Goal: Task Accomplishment & Management: Use online tool/utility

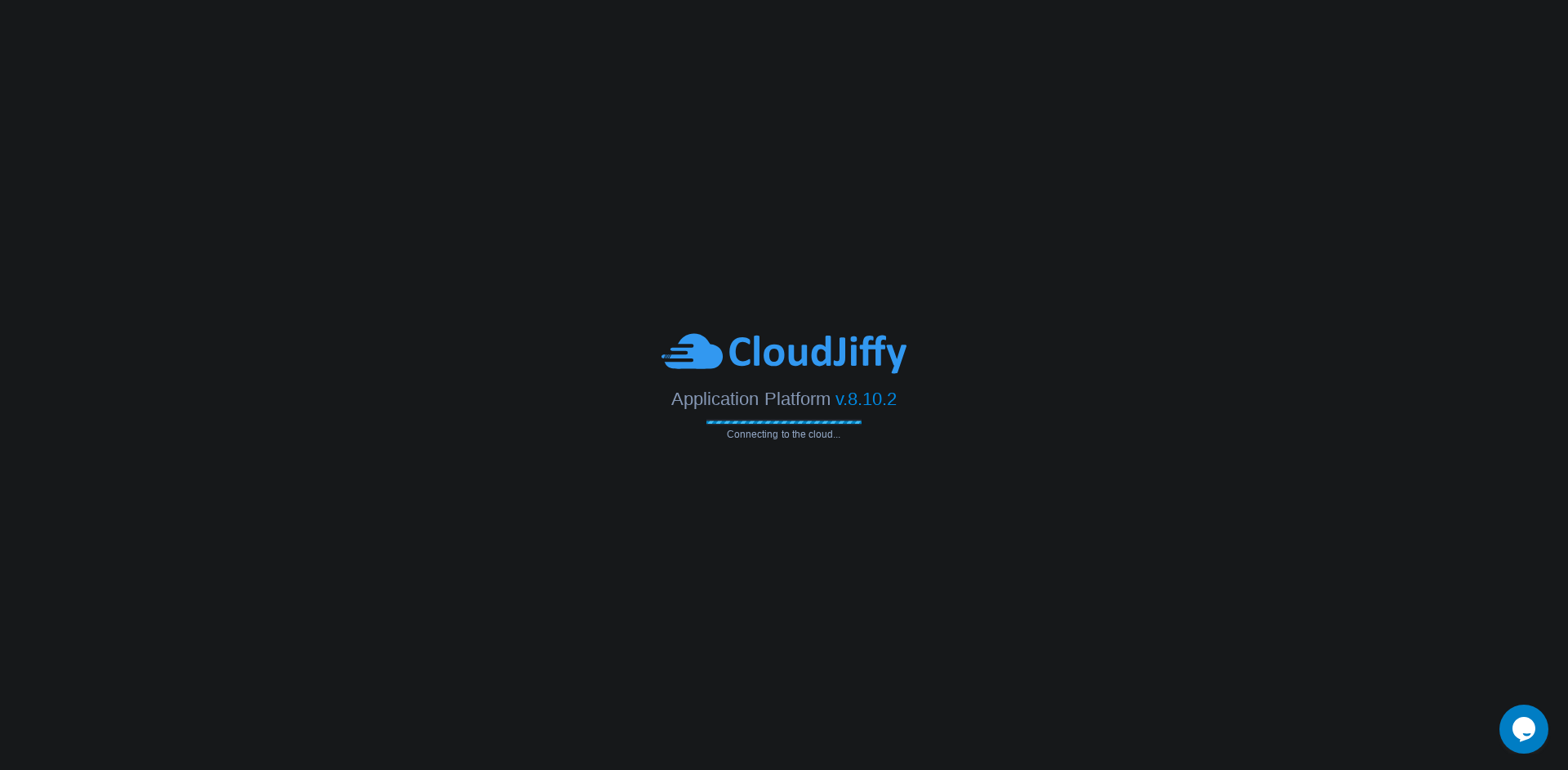
click at [783, 370] on img at bounding box center [783, 353] width 245 height 45
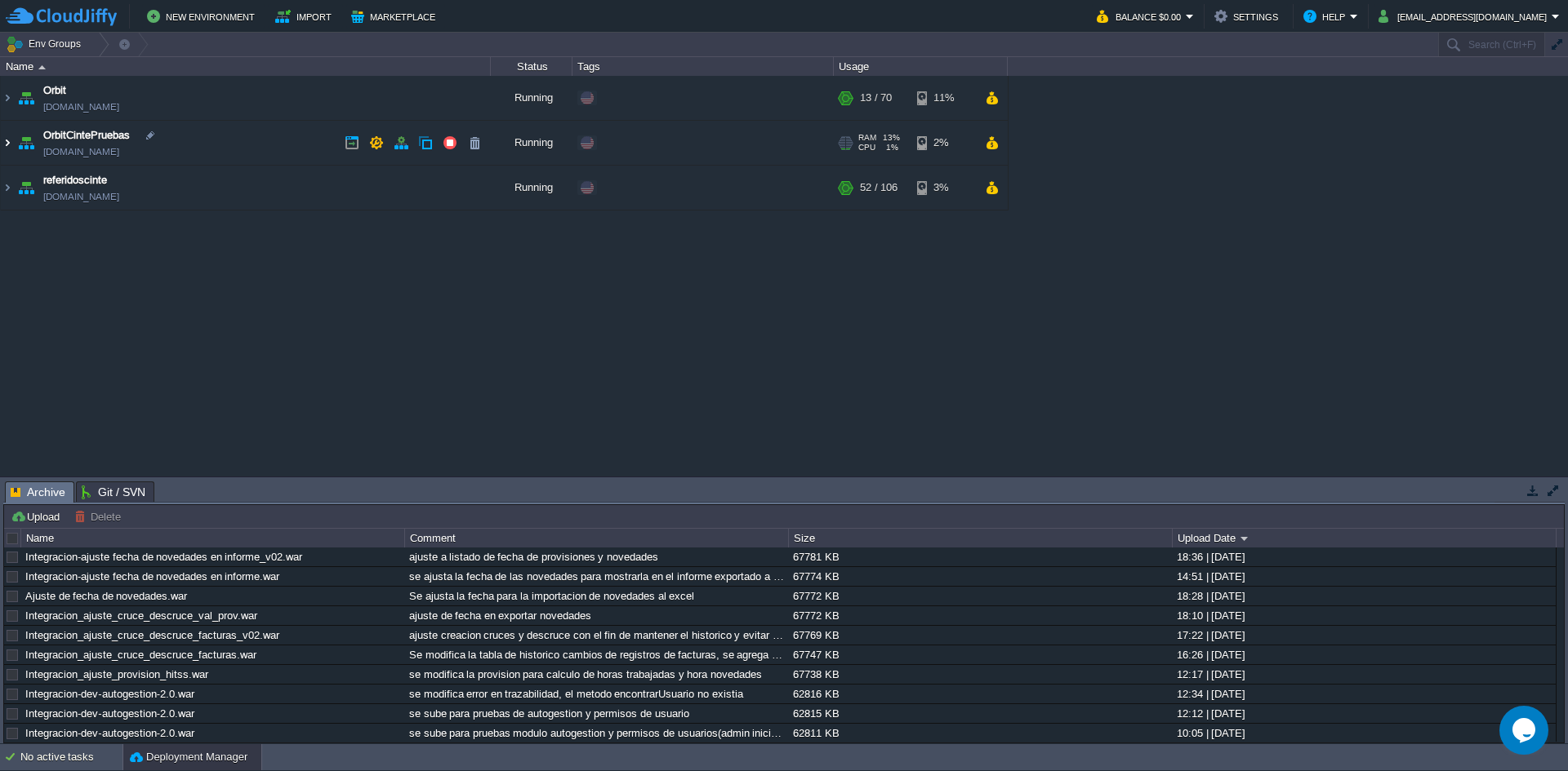
click at [2, 137] on img at bounding box center [8, 142] width 13 height 44
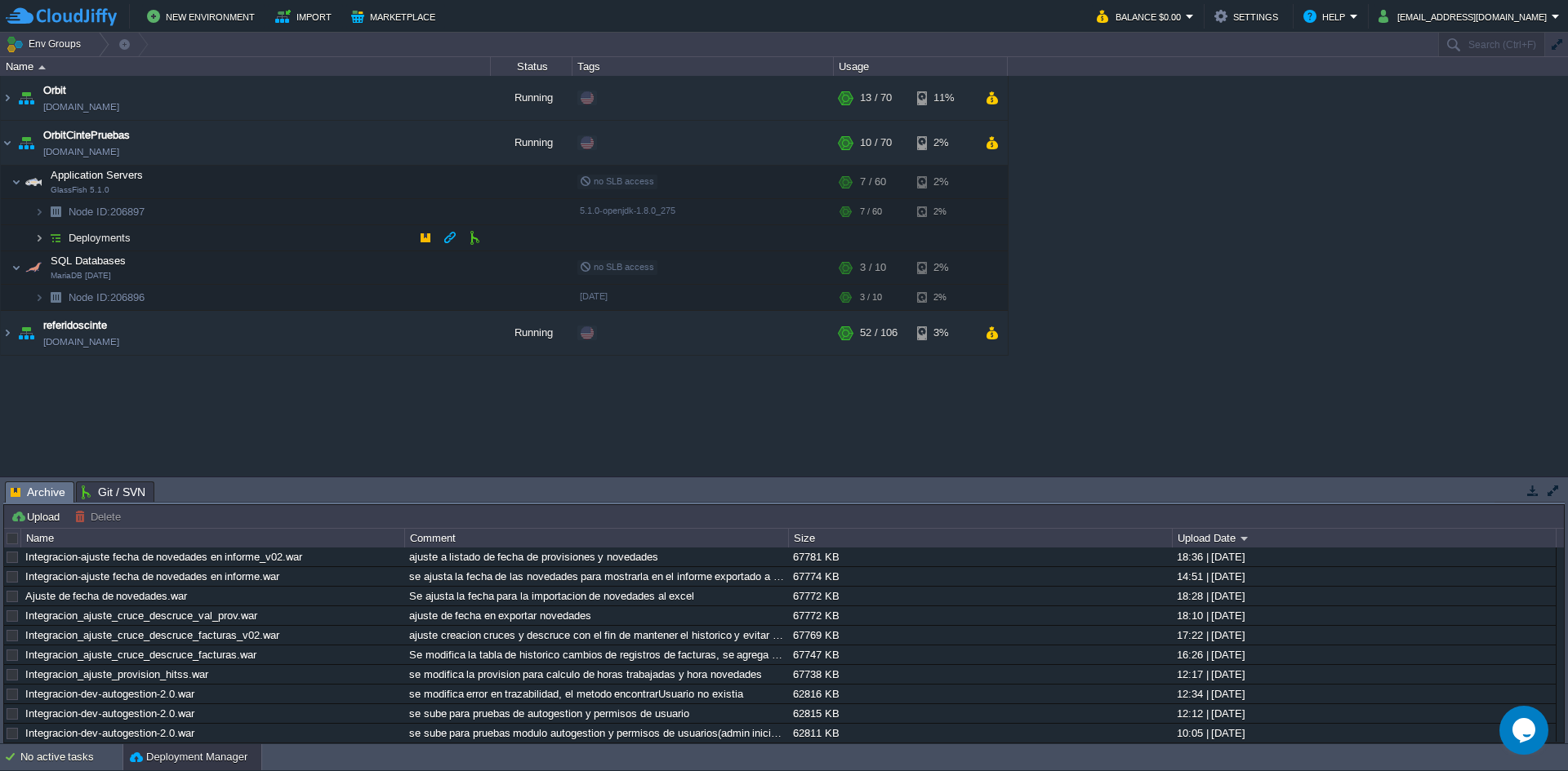
click at [37, 236] on img at bounding box center [39, 237] width 10 height 25
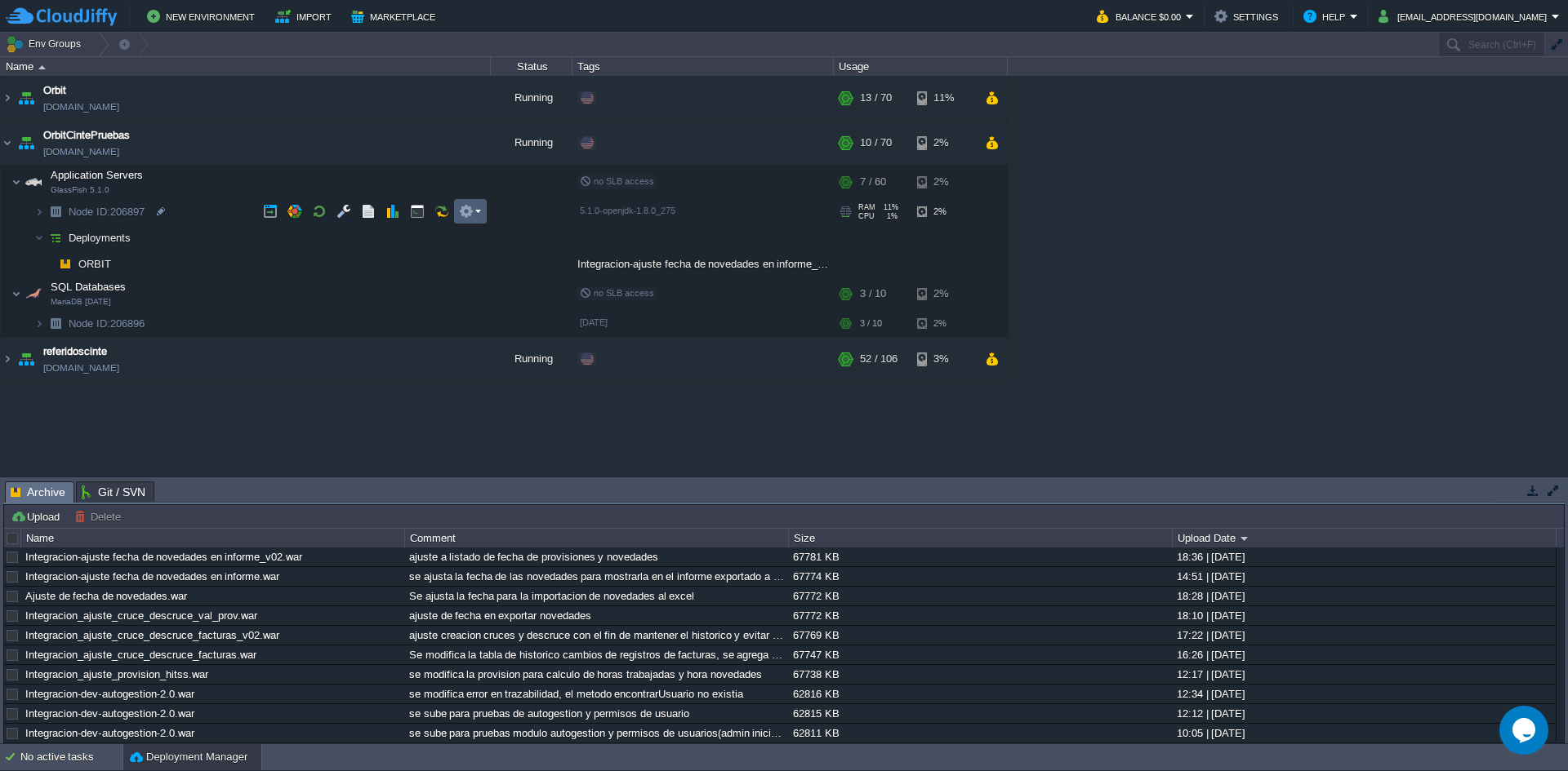
click at [479, 202] on td at bounding box center [470, 211] width 33 height 24
click at [365, 213] on button "button" at bounding box center [368, 212] width 15 height 15
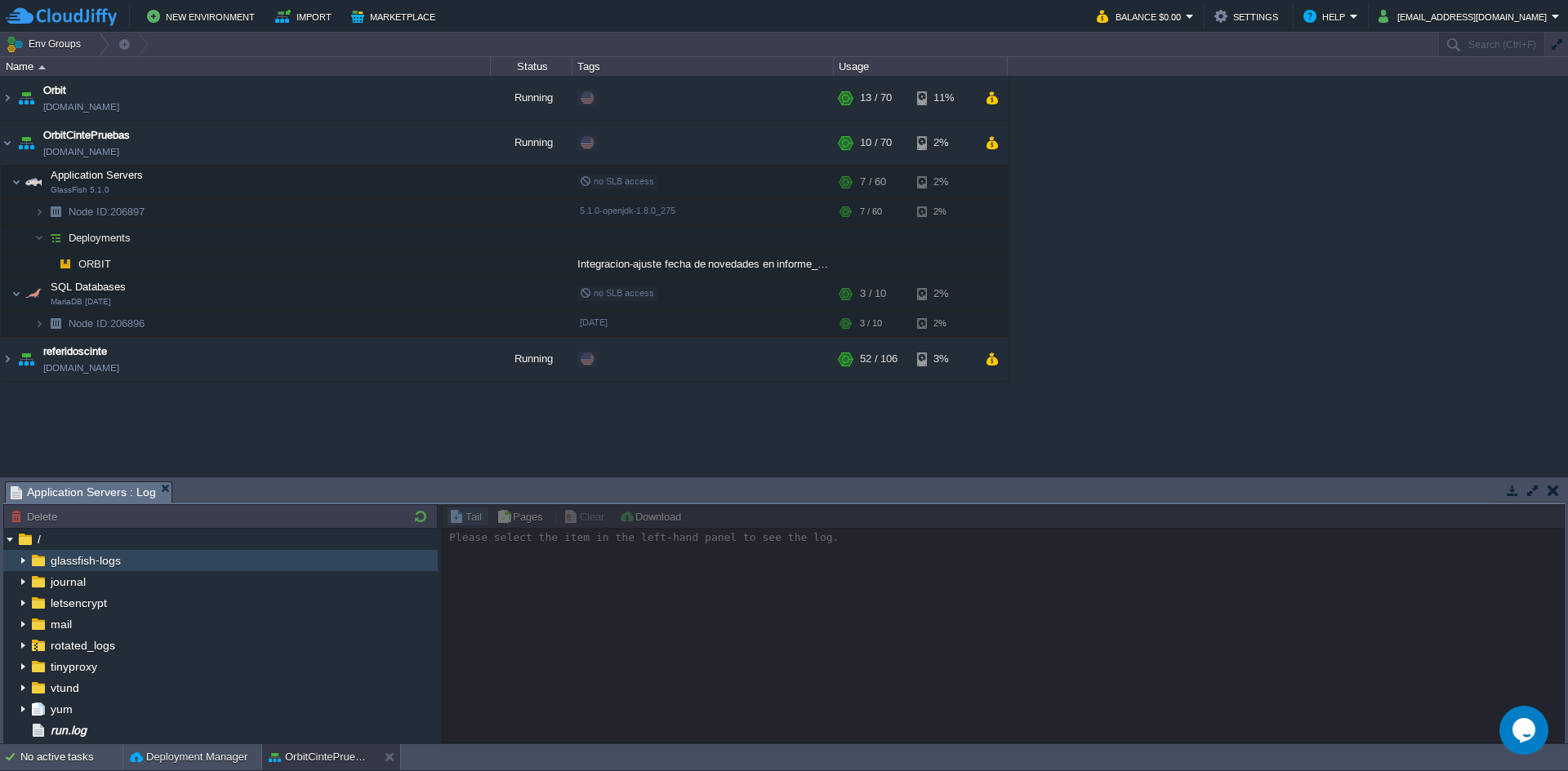
click at [23, 558] on img at bounding box center [23, 560] width 13 height 21
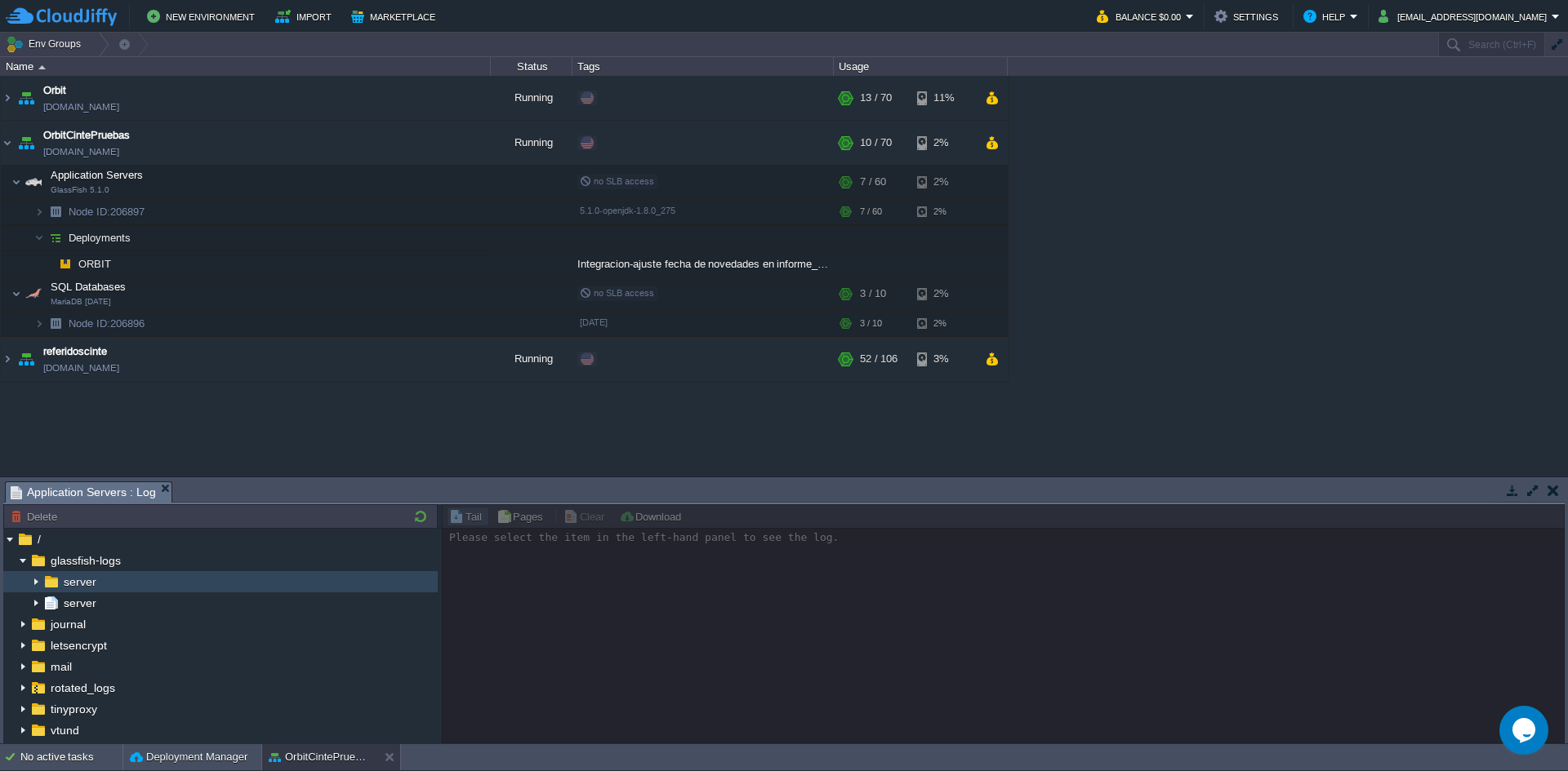
click at [37, 580] on img at bounding box center [36, 581] width 13 height 21
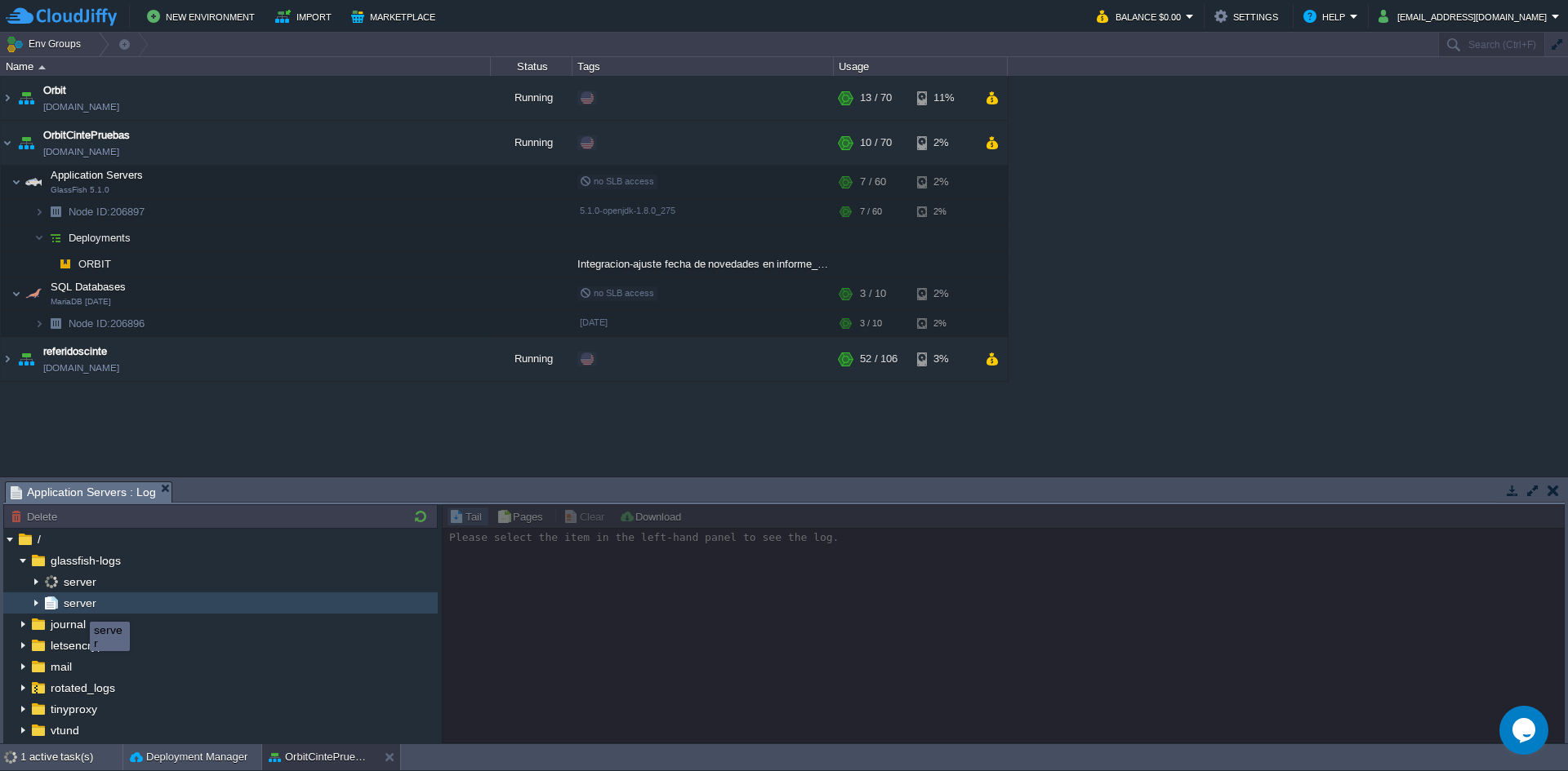
click at [78, 607] on span "server" at bounding box center [79, 603] width 38 height 15
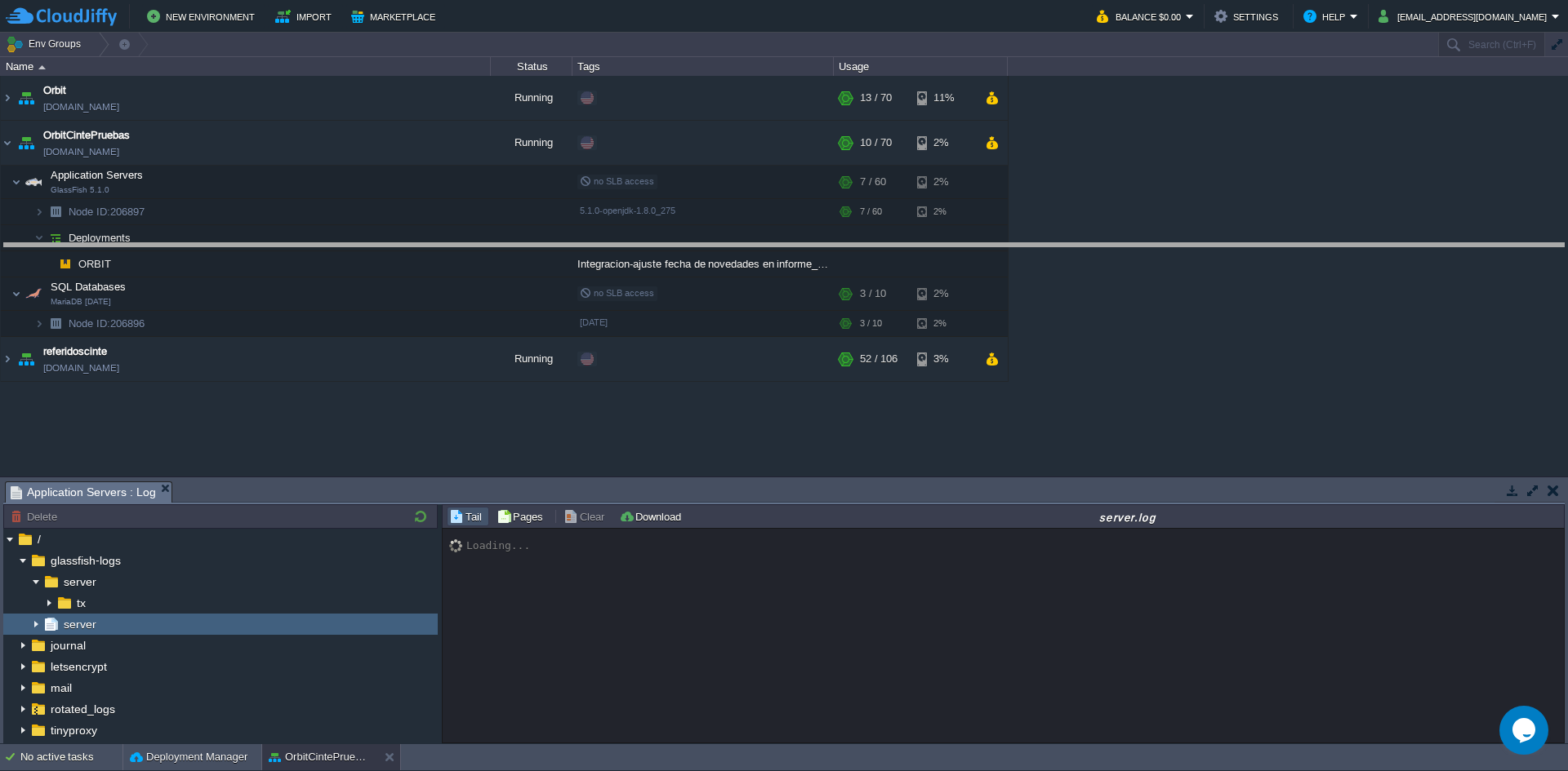
drag, startPoint x: 620, startPoint y: 485, endPoint x: 624, endPoint y: 243, distance: 242.0
click at [624, 244] on body "New Environment Import Marketplace Bonus $0.00 Upgrade Account Balance $0.00 Se…" at bounding box center [784, 386] width 1568 height 771
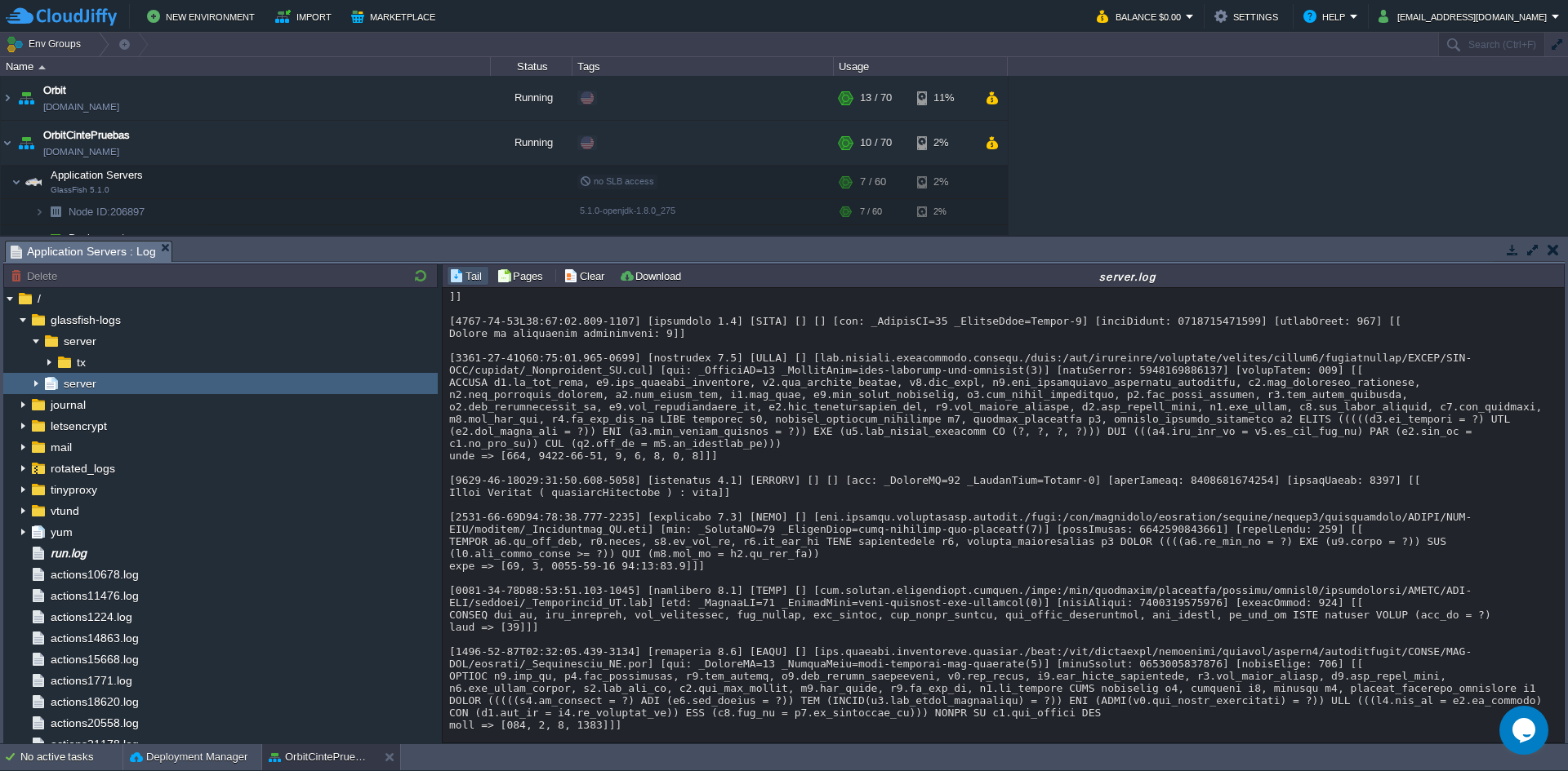
scroll to position [15067, 0]
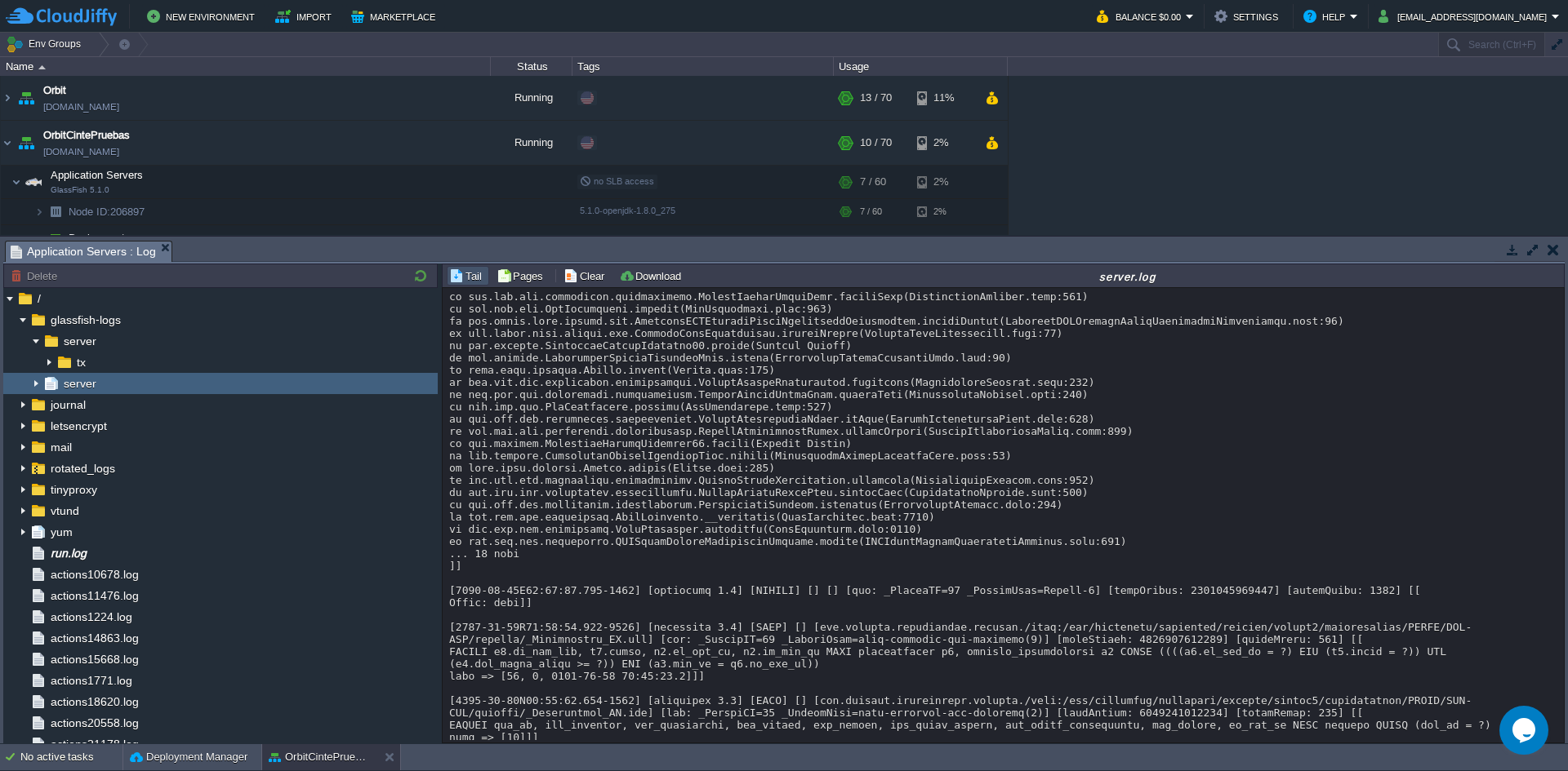
click at [583, 278] on button "Clear" at bounding box center [586, 276] width 46 height 15
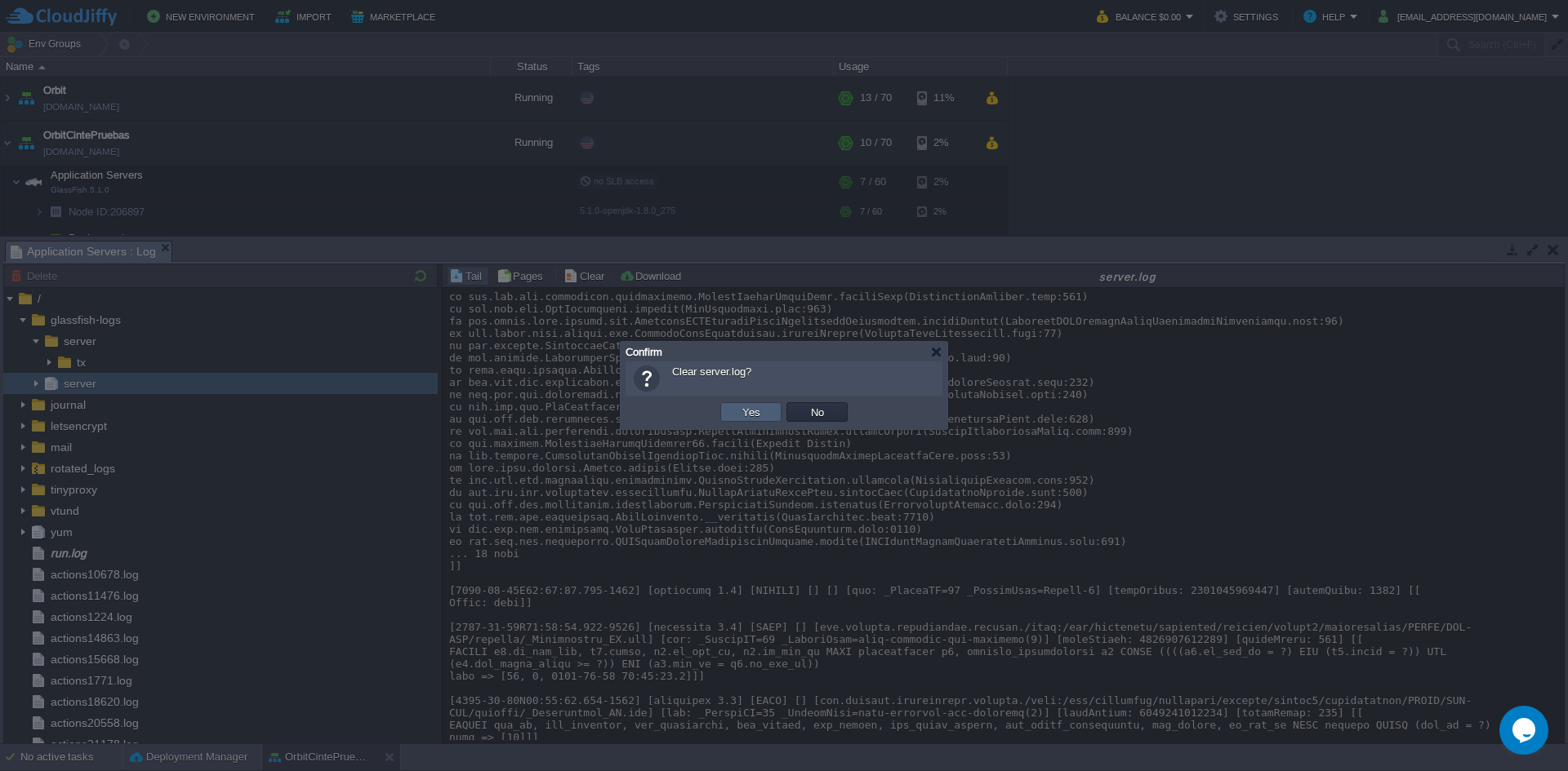
click at [746, 410] on button "Yes" at bounding box center [751, 412] width 28 height 15
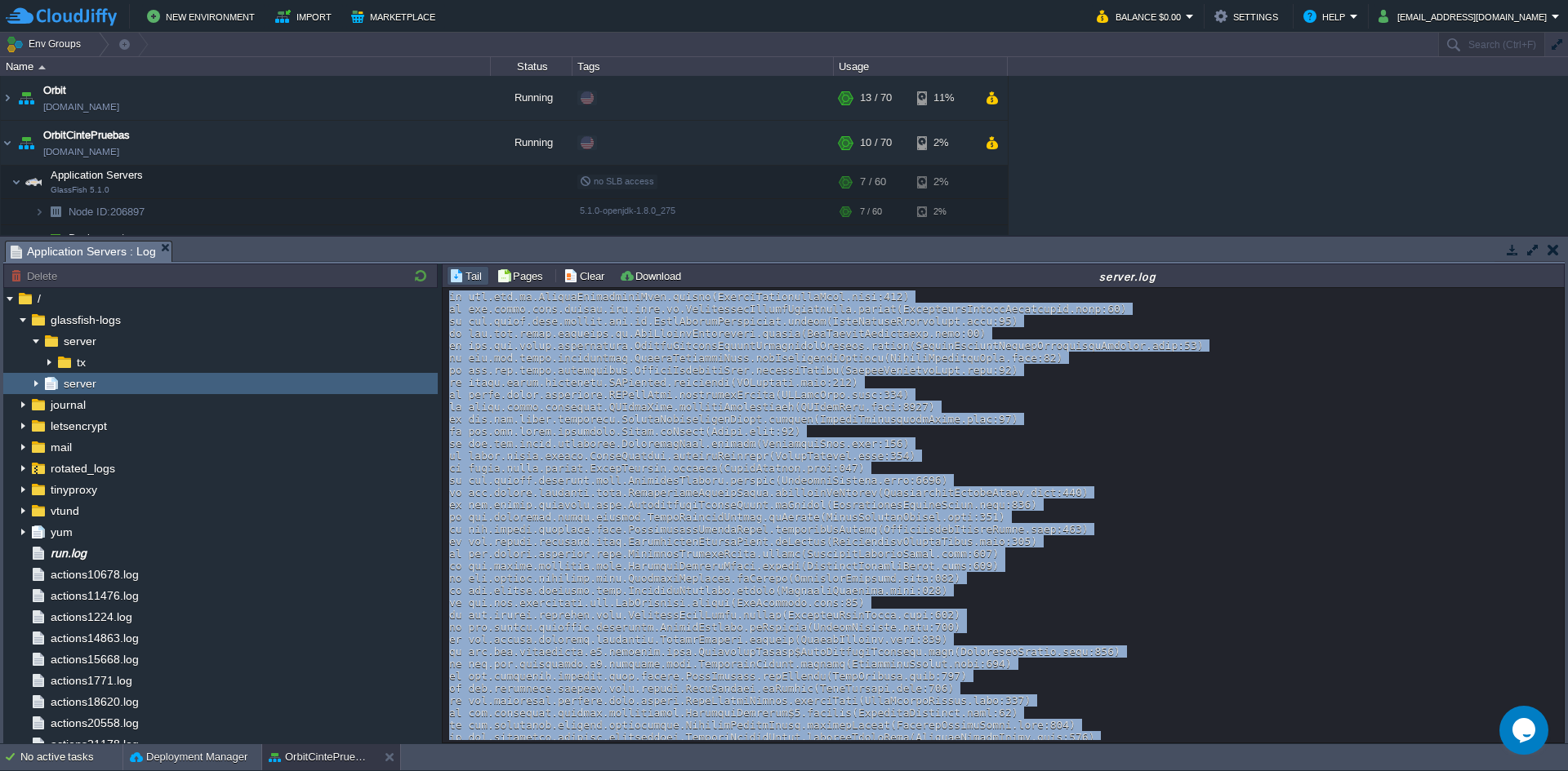
scroll to position [3667, 0]
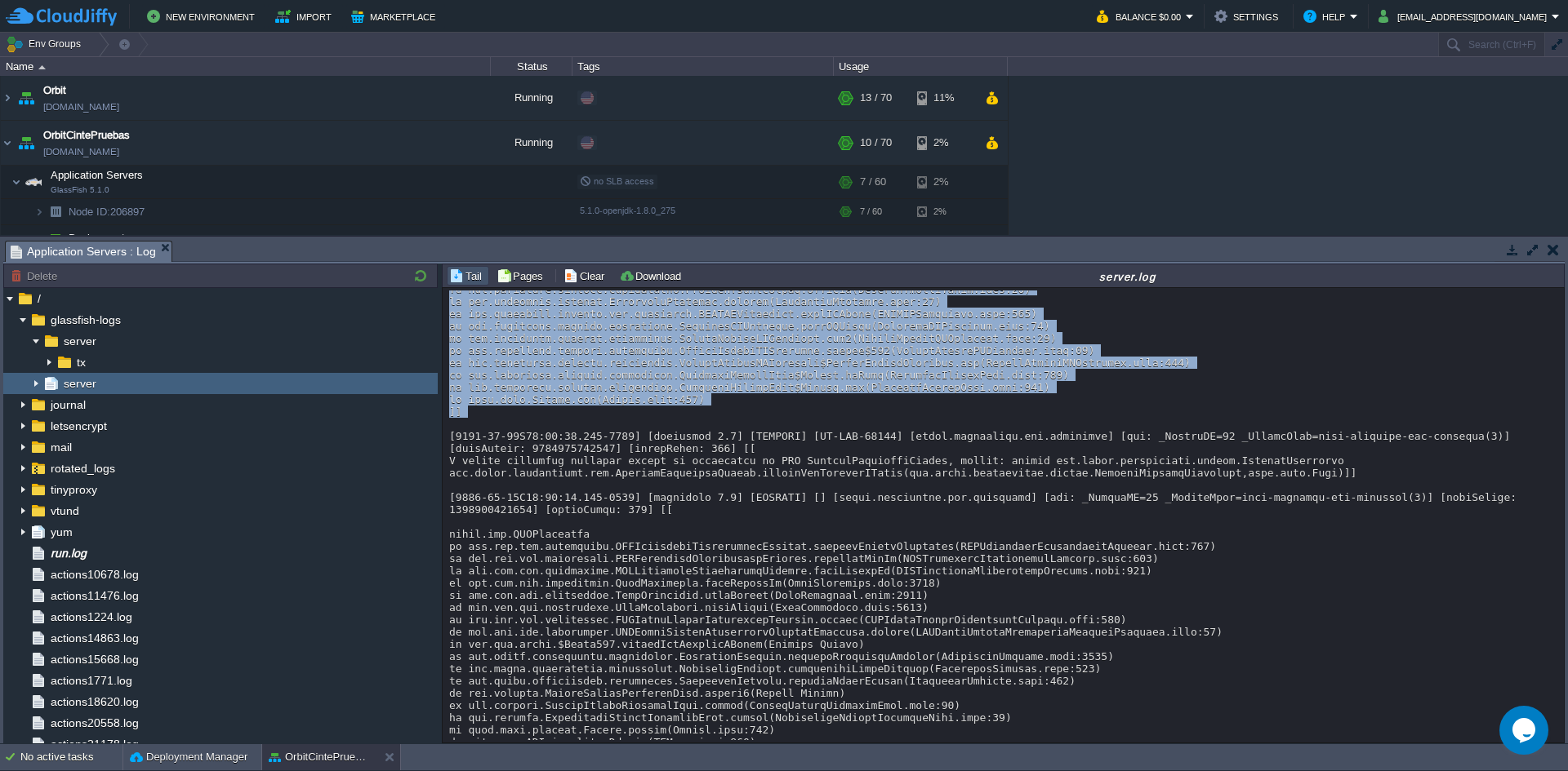
drag, startPoint x: 679, startPoint y: 462, endPoint x: 779, endPoint y: 342, distance: 156.2
copy div "[[DATE]T14:17:49.420-0500] [glassfish 5.1] [SEVERE] [] [] [tid: _ThreadID=57 _T…"
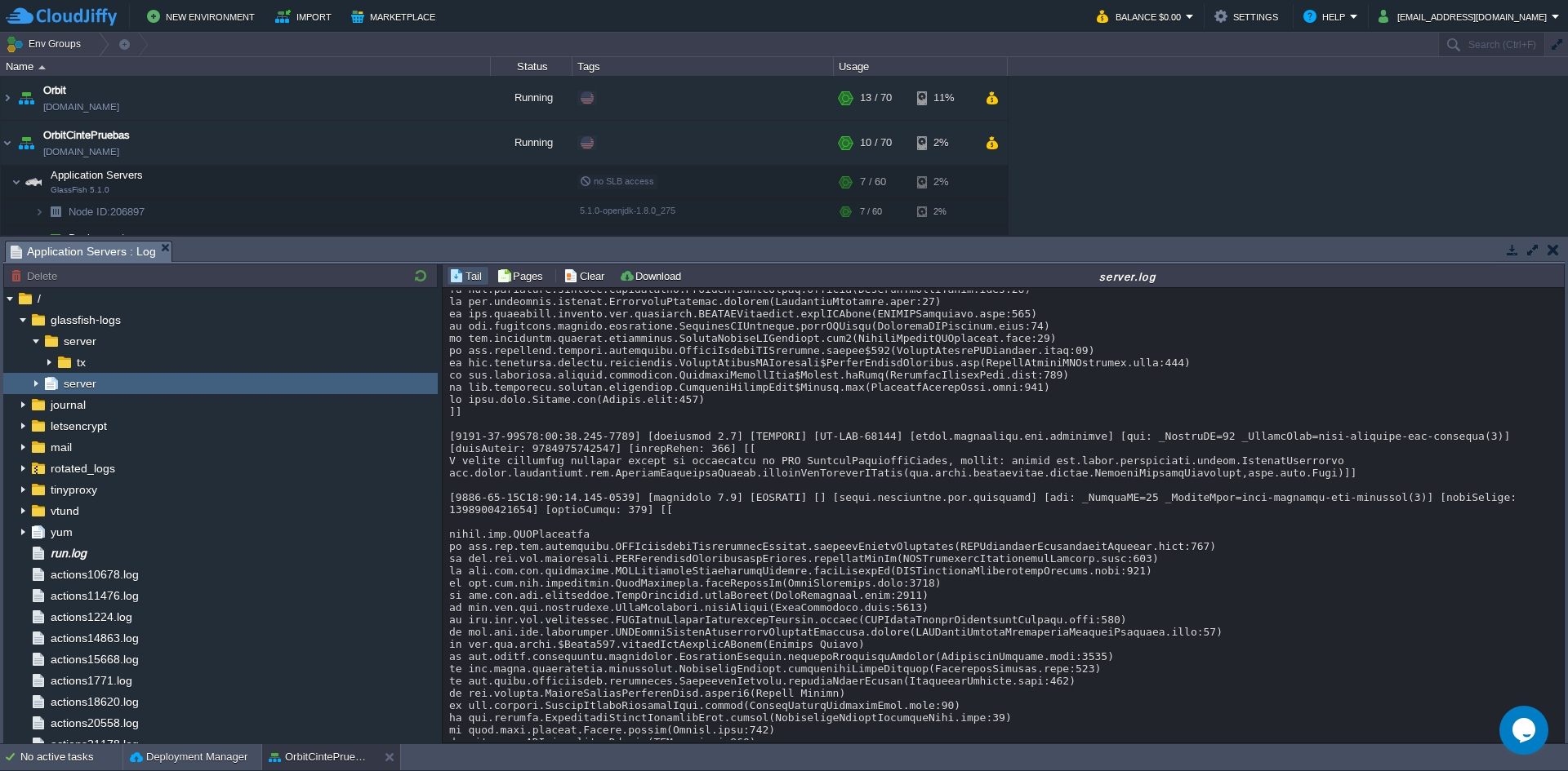
copy div "buscarPorVinculoYFecha"
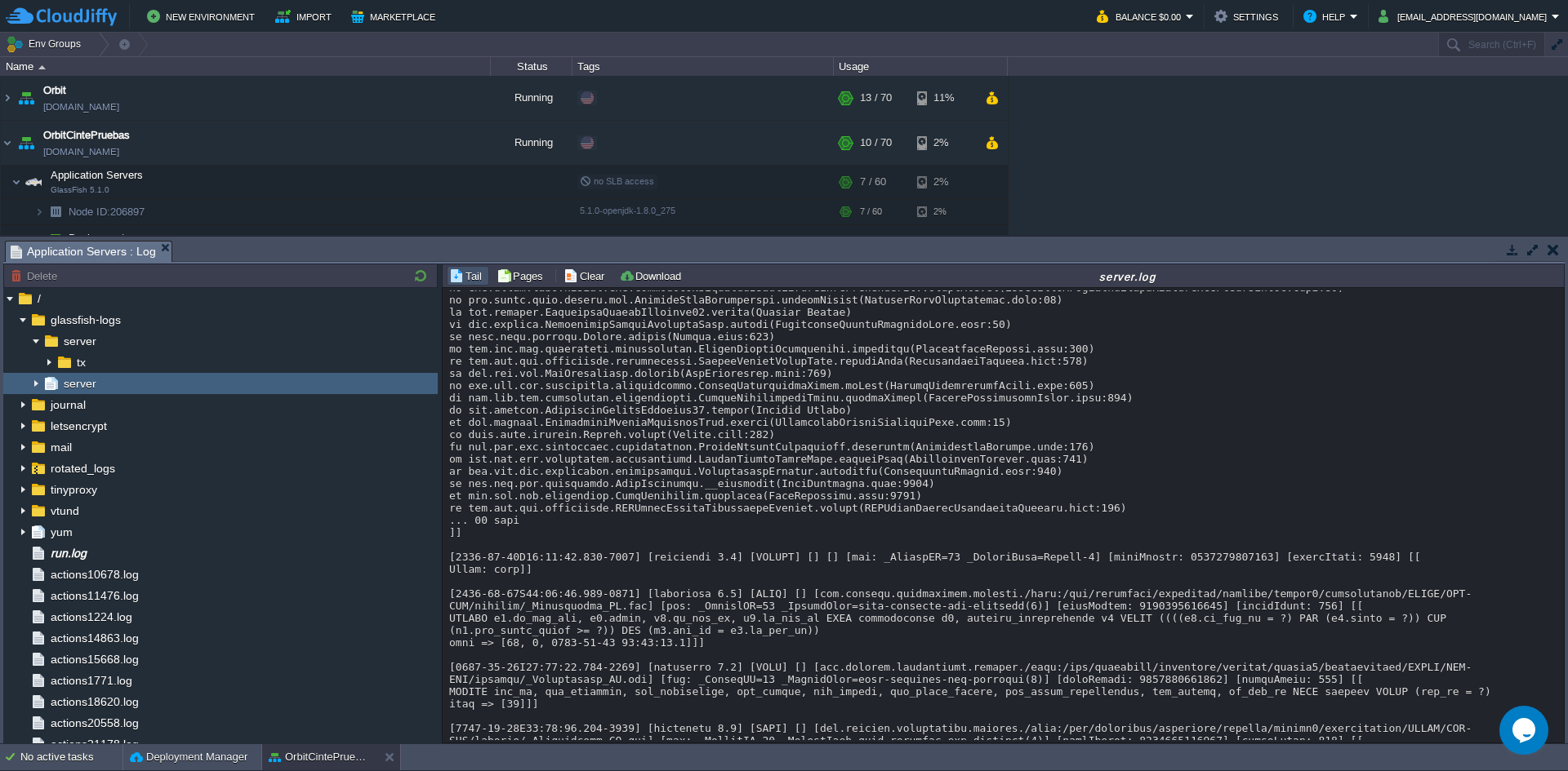
scroll to position [4891, 0]
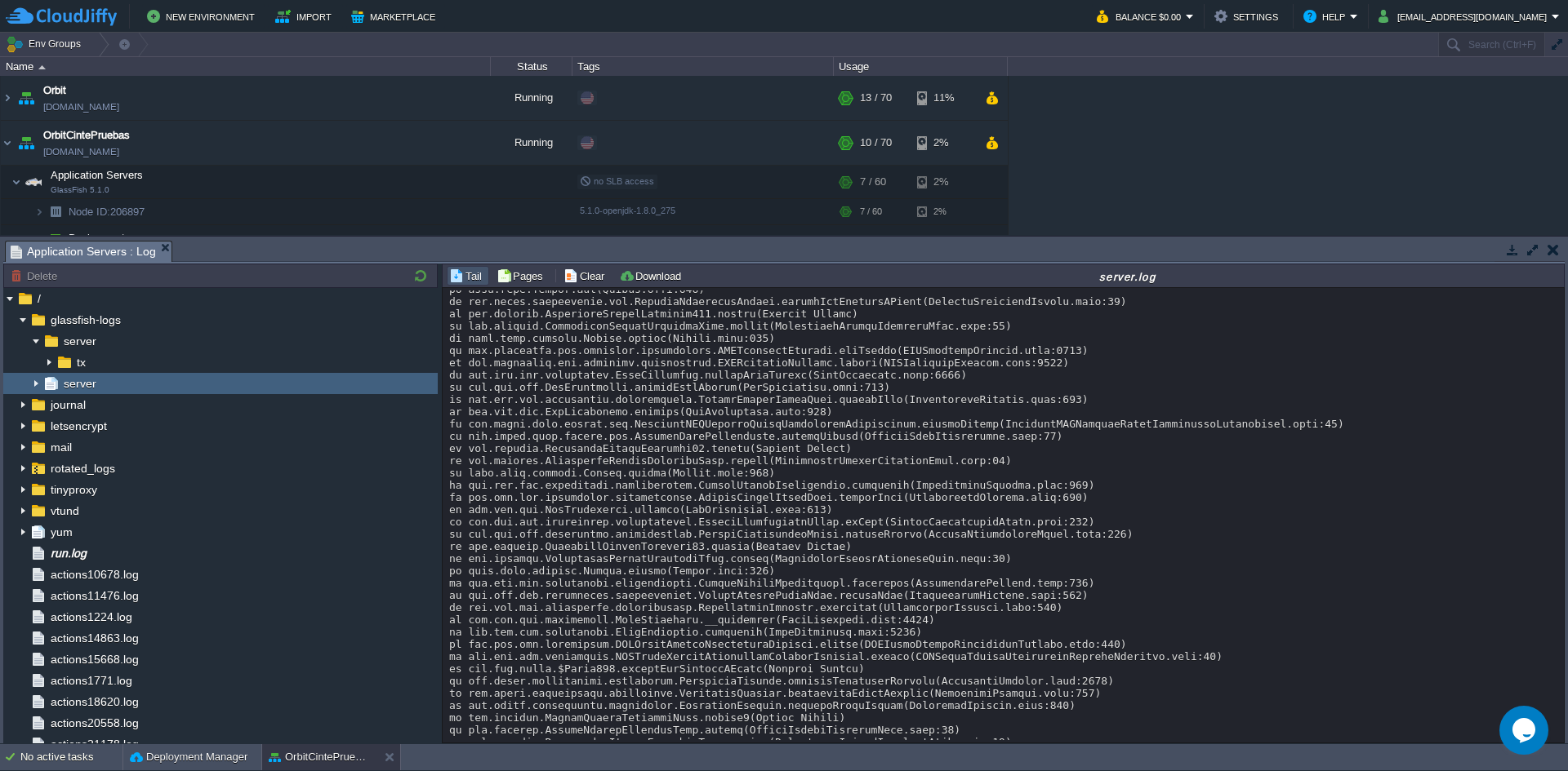
scroll to position [2673, 0]
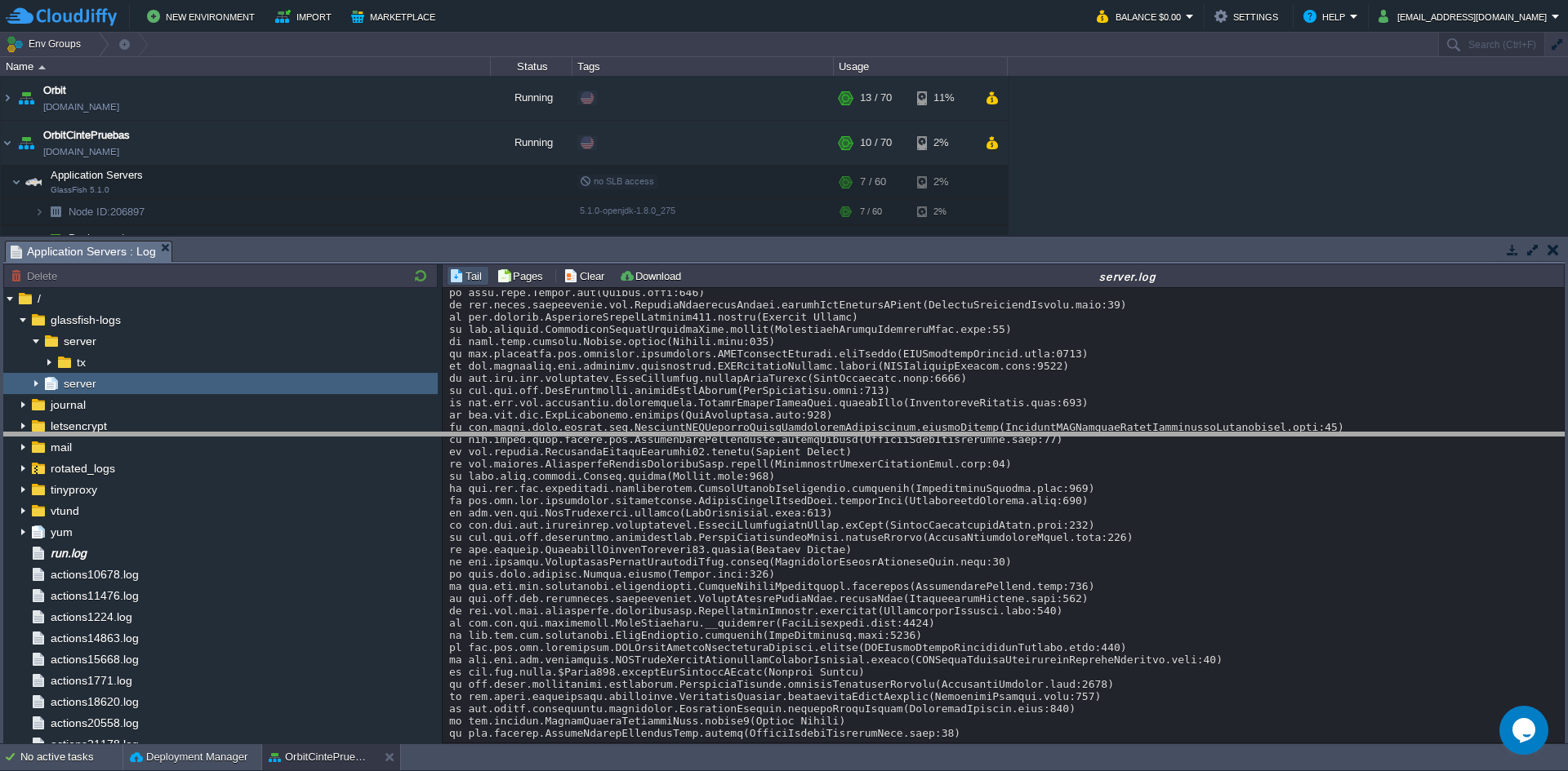
drag, startPoint x: 297, startPoint y: 263, endPoint x: 280, endPoint y: 455, distance: 192.8
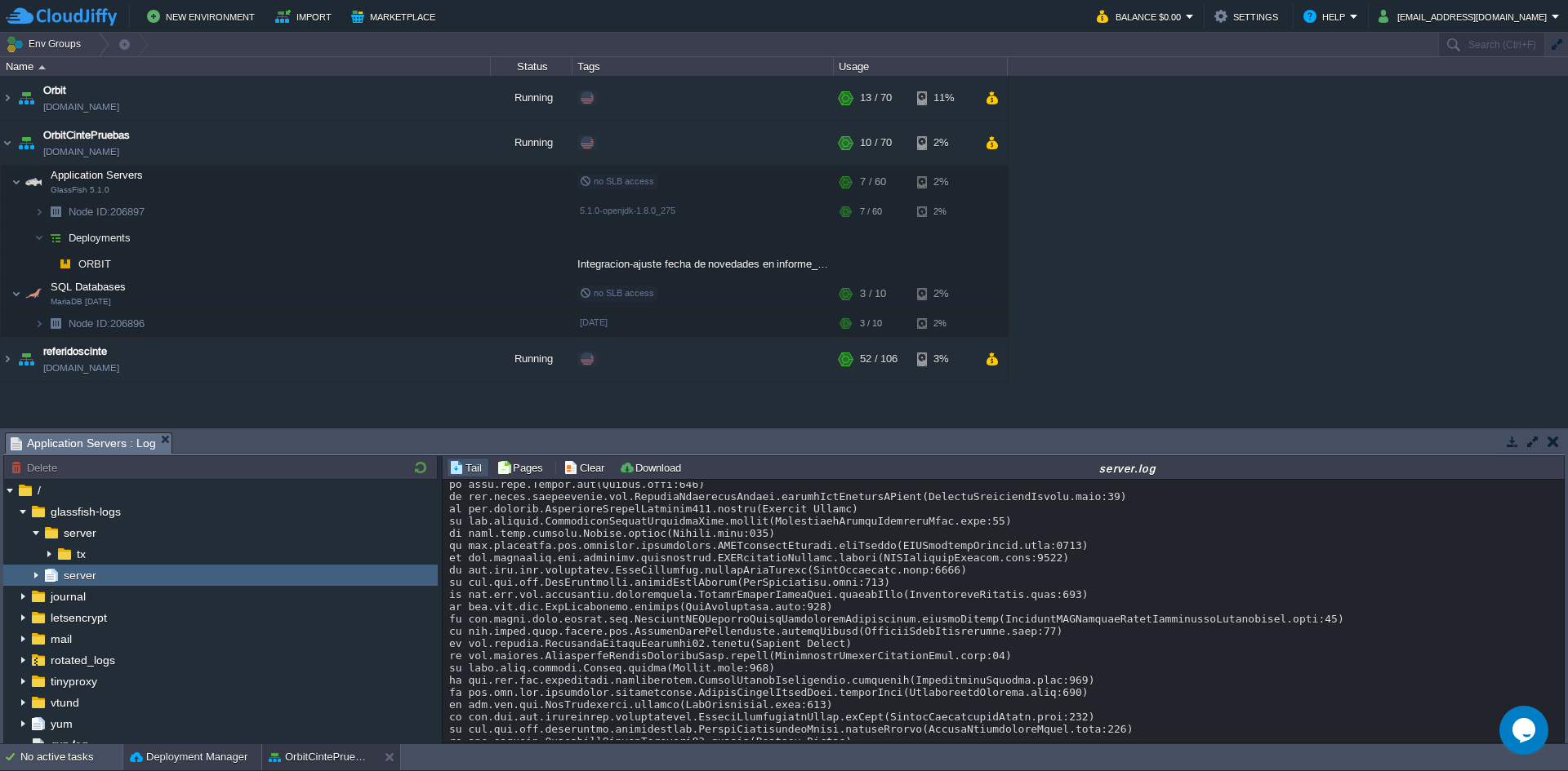
click at [158, 766] on div "Deployment Manager" at bounding box center [192, 757] width 138 height 26
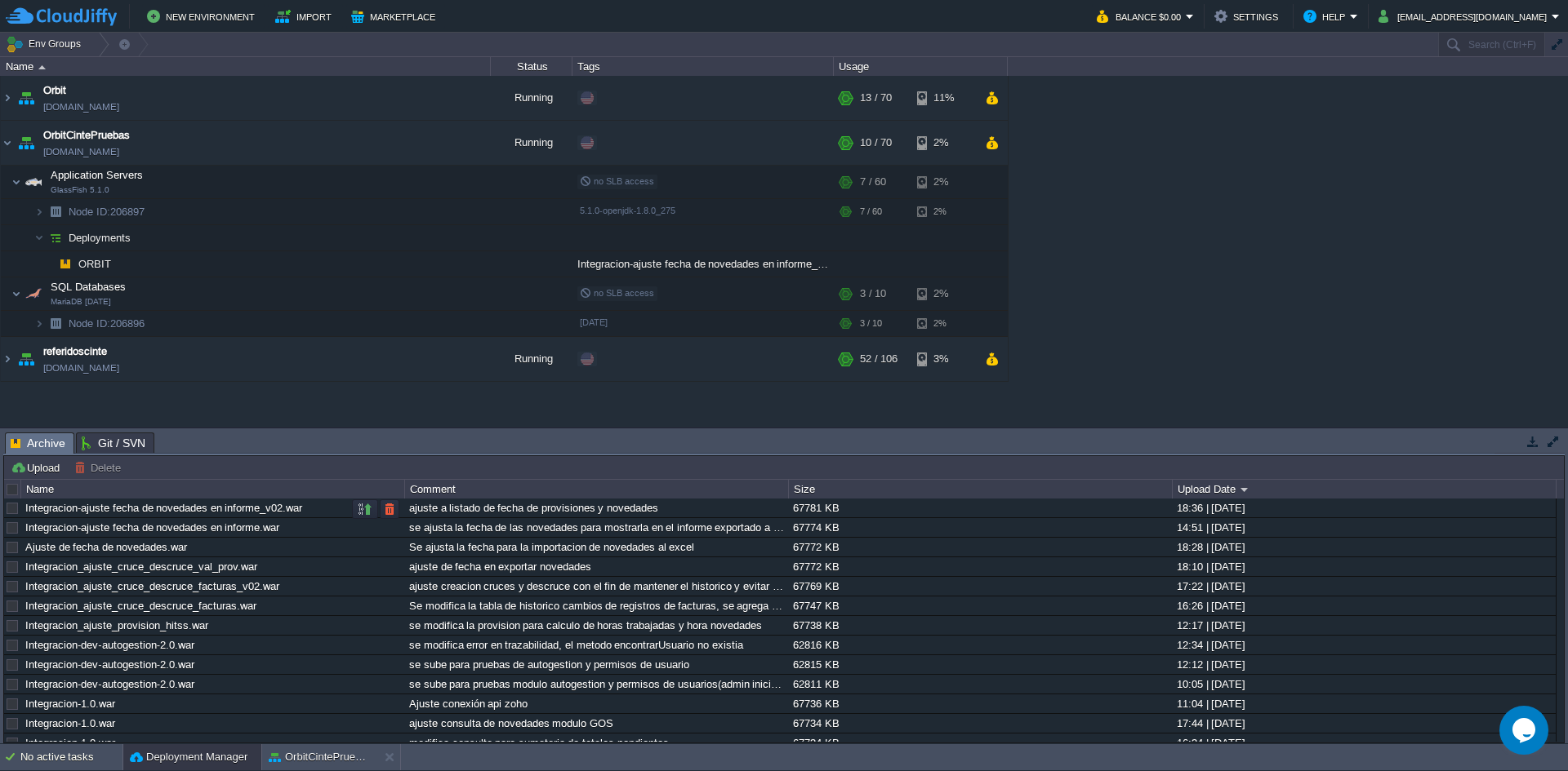
click at [232, 513] on link "Integracion-ajuste fecha de novedades en informe_v02.war" at bounding box center [163, 508] width 277 height 13
click at [396, 507] on button "button" at bounding box center [390, 509] width 15 height 15
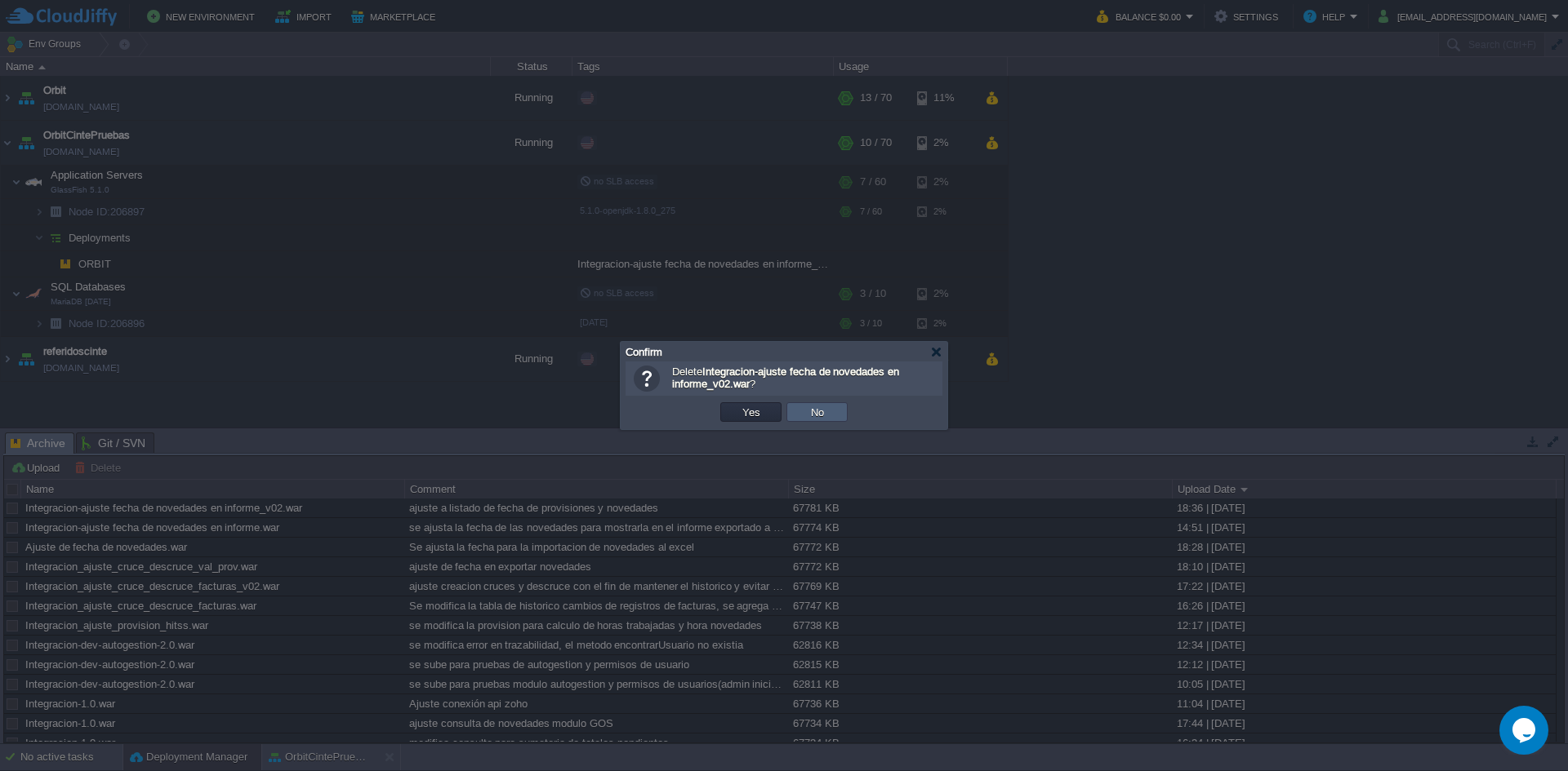
click at [828, 408] on button "No" at bounding box center [817, 412] width 23 height 15
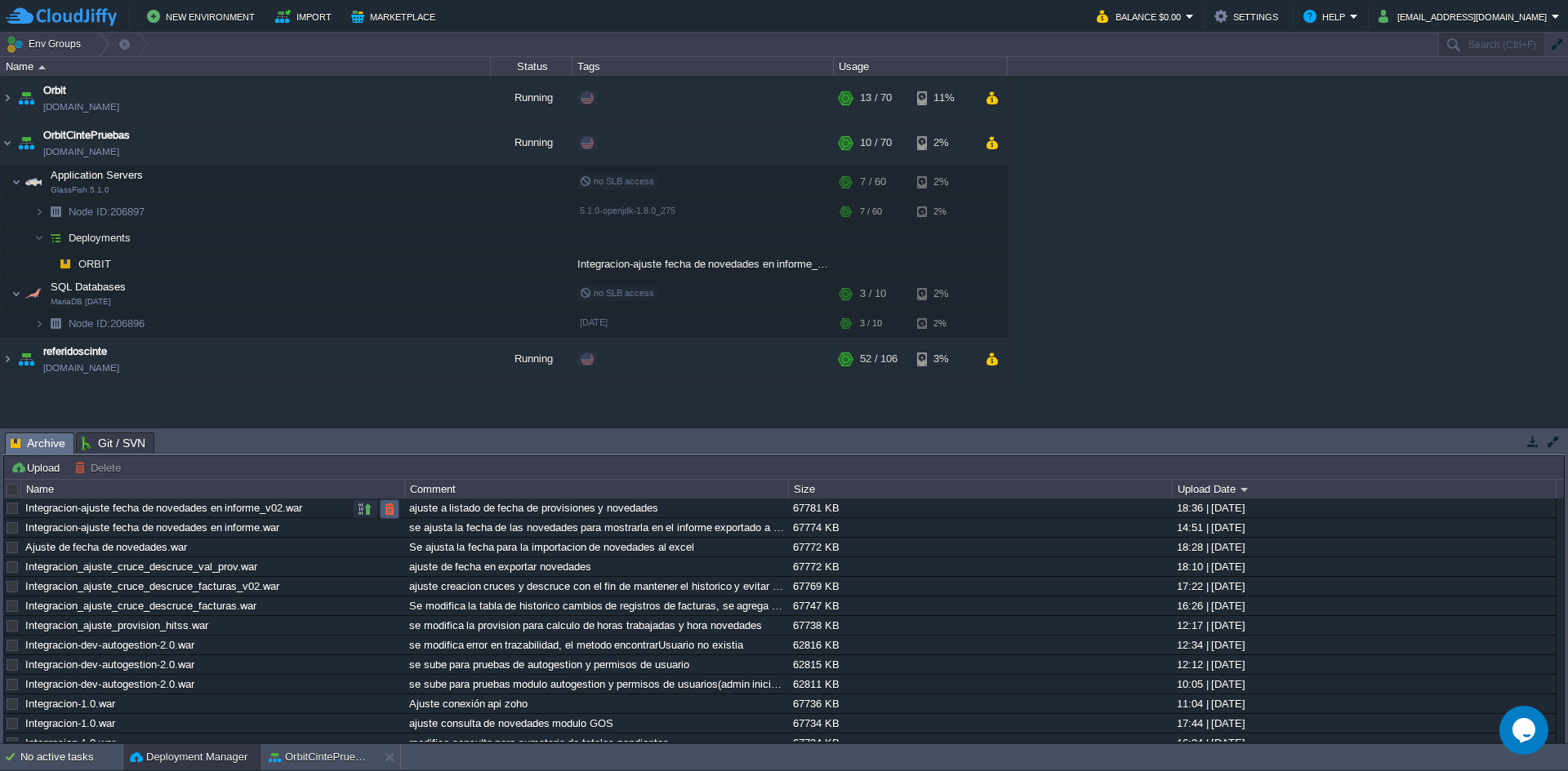
click at [393, 508] on button "button" at bounding box center [390, 509] width 15 height 15
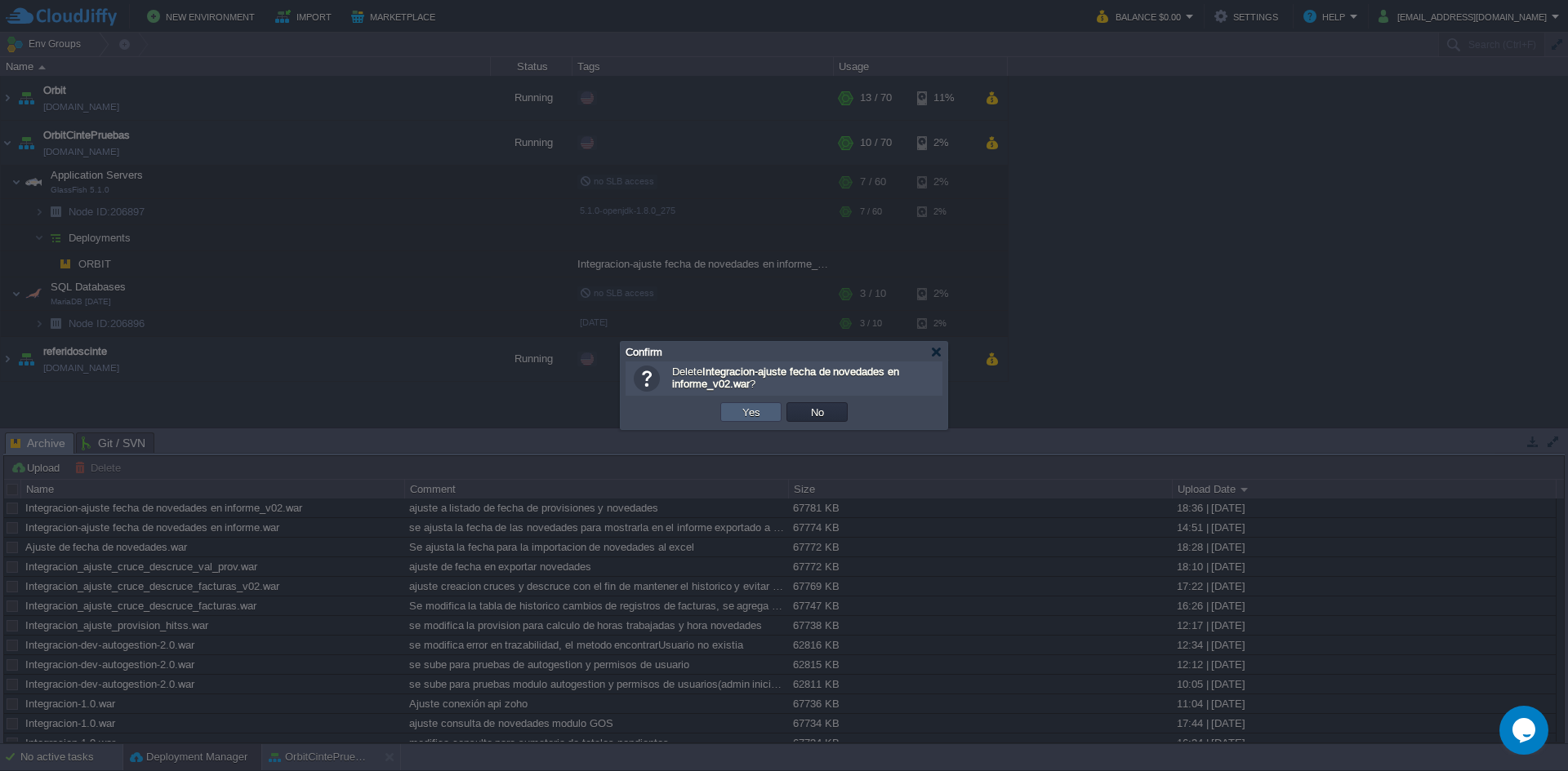
click at [769, 406] on td "Yes" at bounding box center [751, 411] width 61 height 19
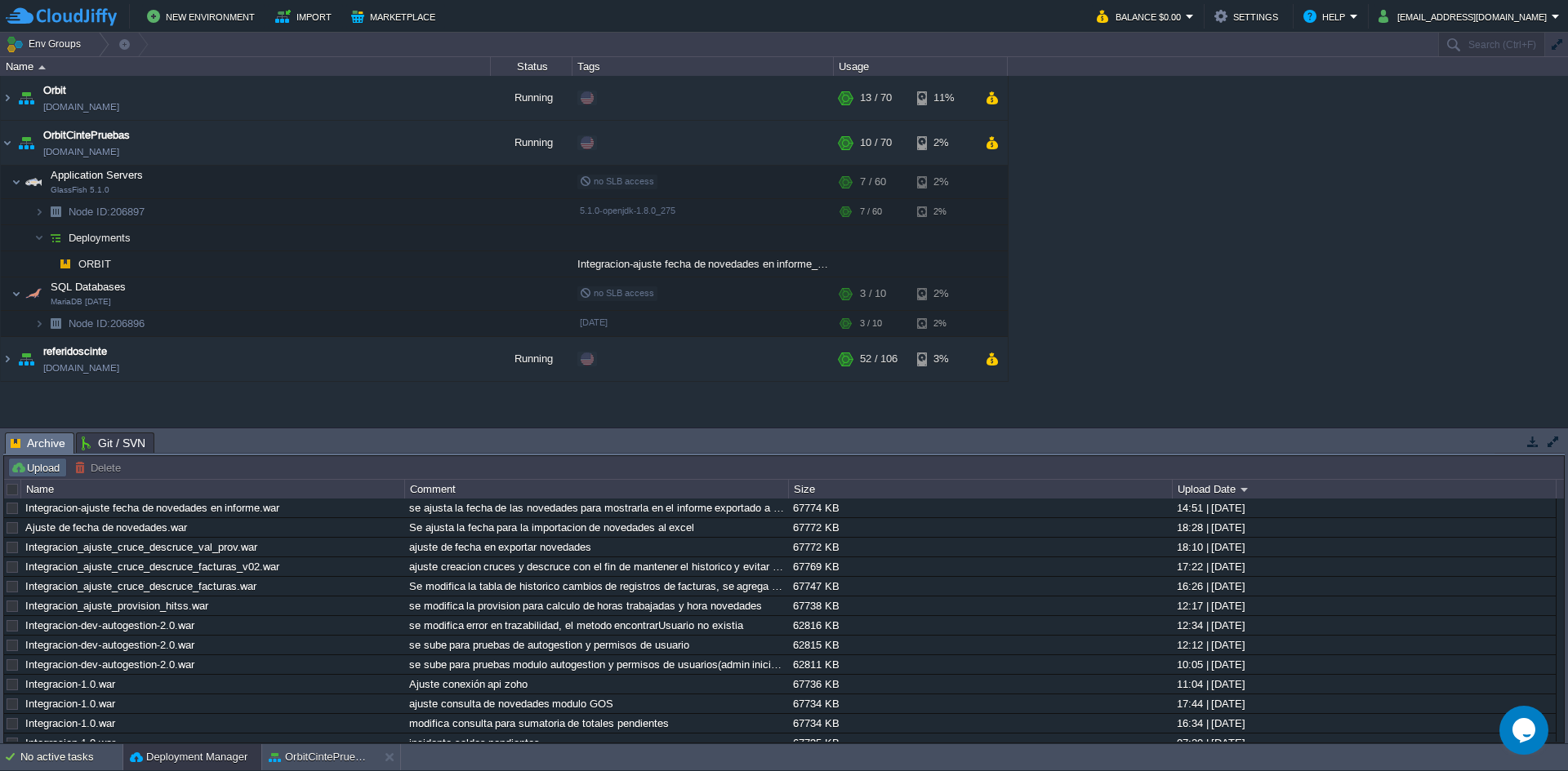
click at [42, 472] on button "Upload" at bounding box center [38, 467] width 54 height 15
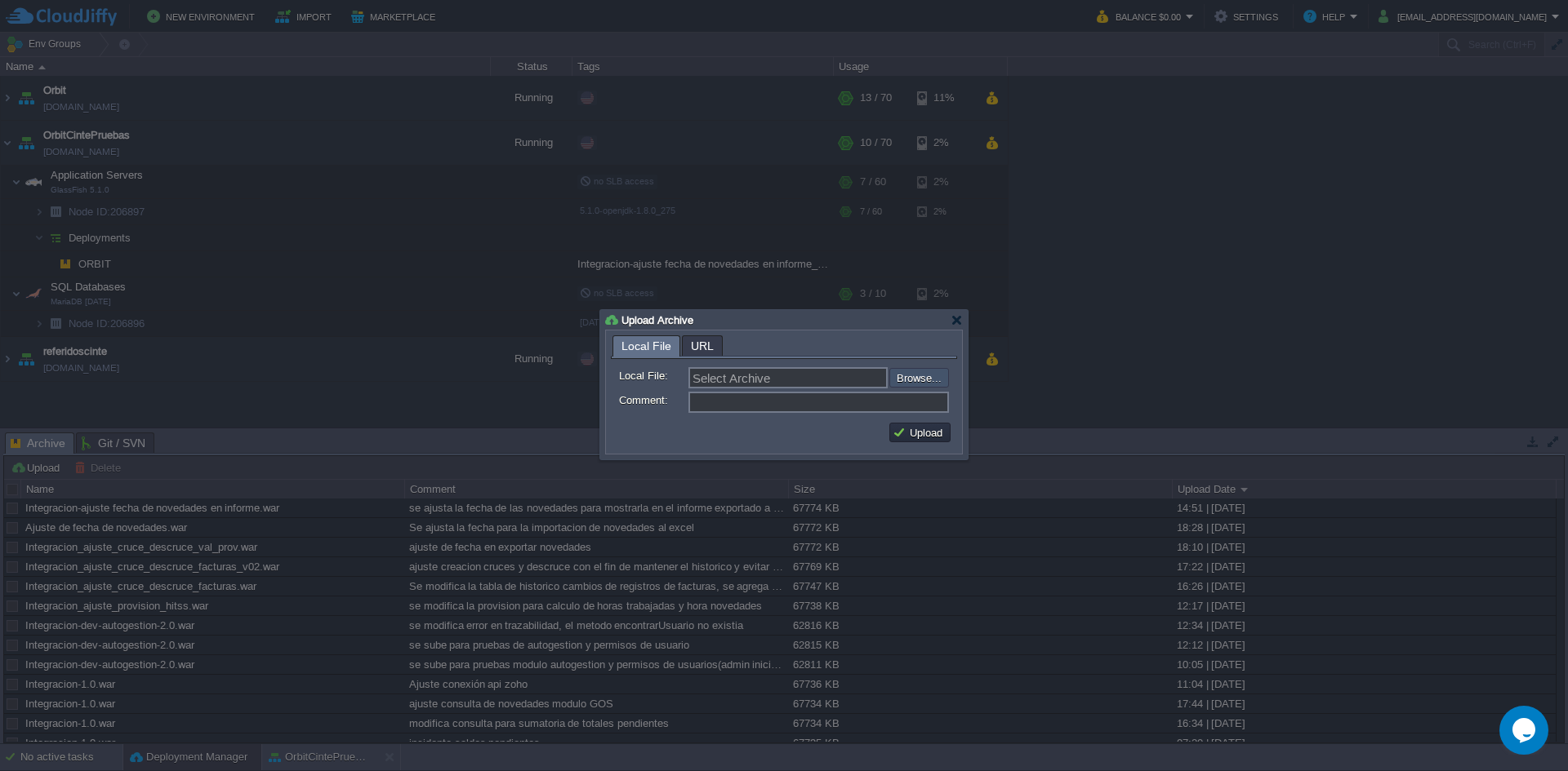
click at [904, 381] on input "file" at bounding box center [845, 377] width 207 height 19
type input "C:\fakepath\Integracion-ajuste fecha de novedades en informe_v02.war"
type input "Integracion-ajuste fecha de novedades en informe_v02.war"
click at [733, 401] on input "Comment:" at bounding box center [818, 401] width 260 height 21
type input "ajuste de fecha en novedades"
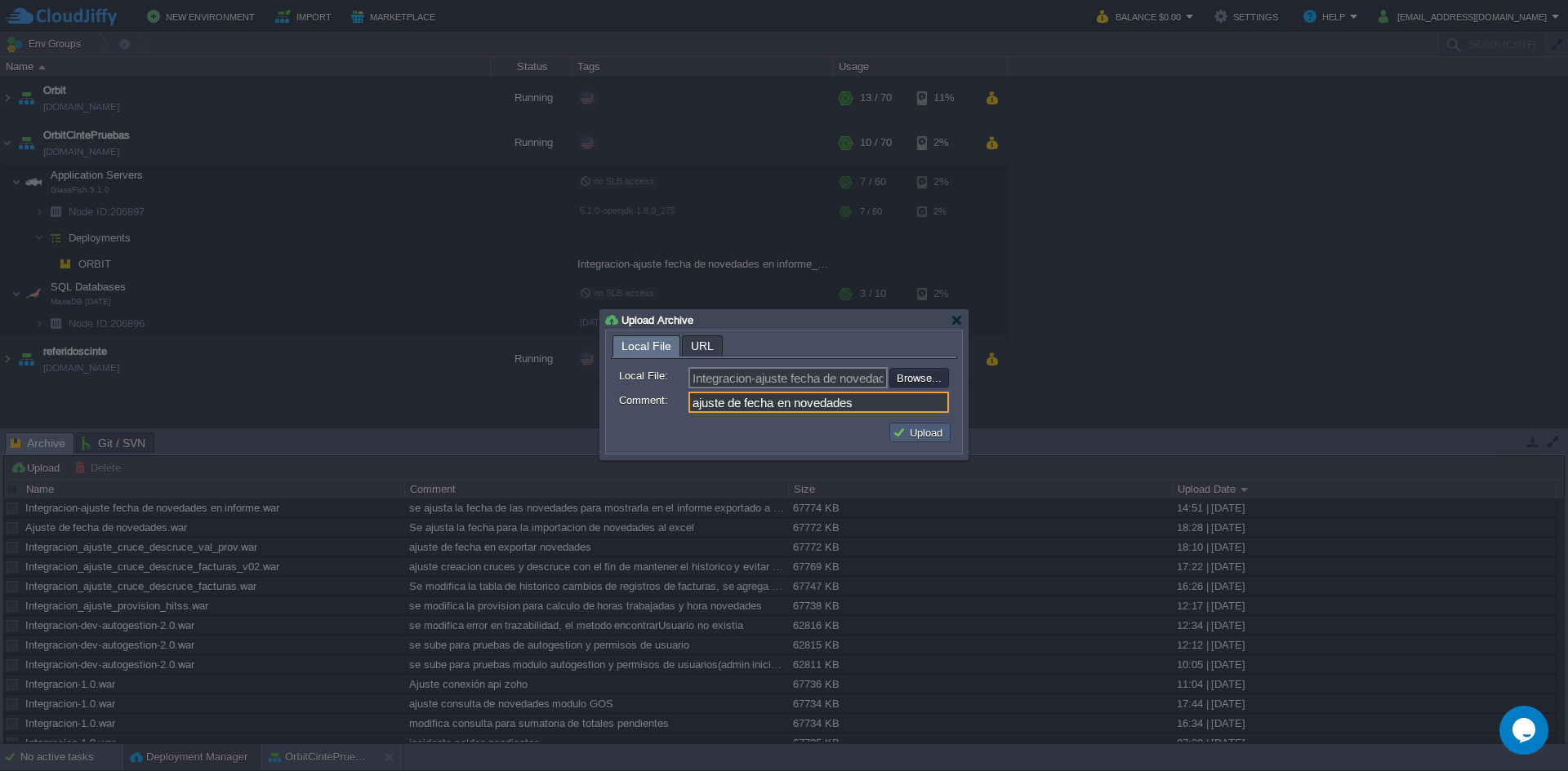
click at [944, 426] on button "Upload" at bounding box center [920, 432] width 54 height 15
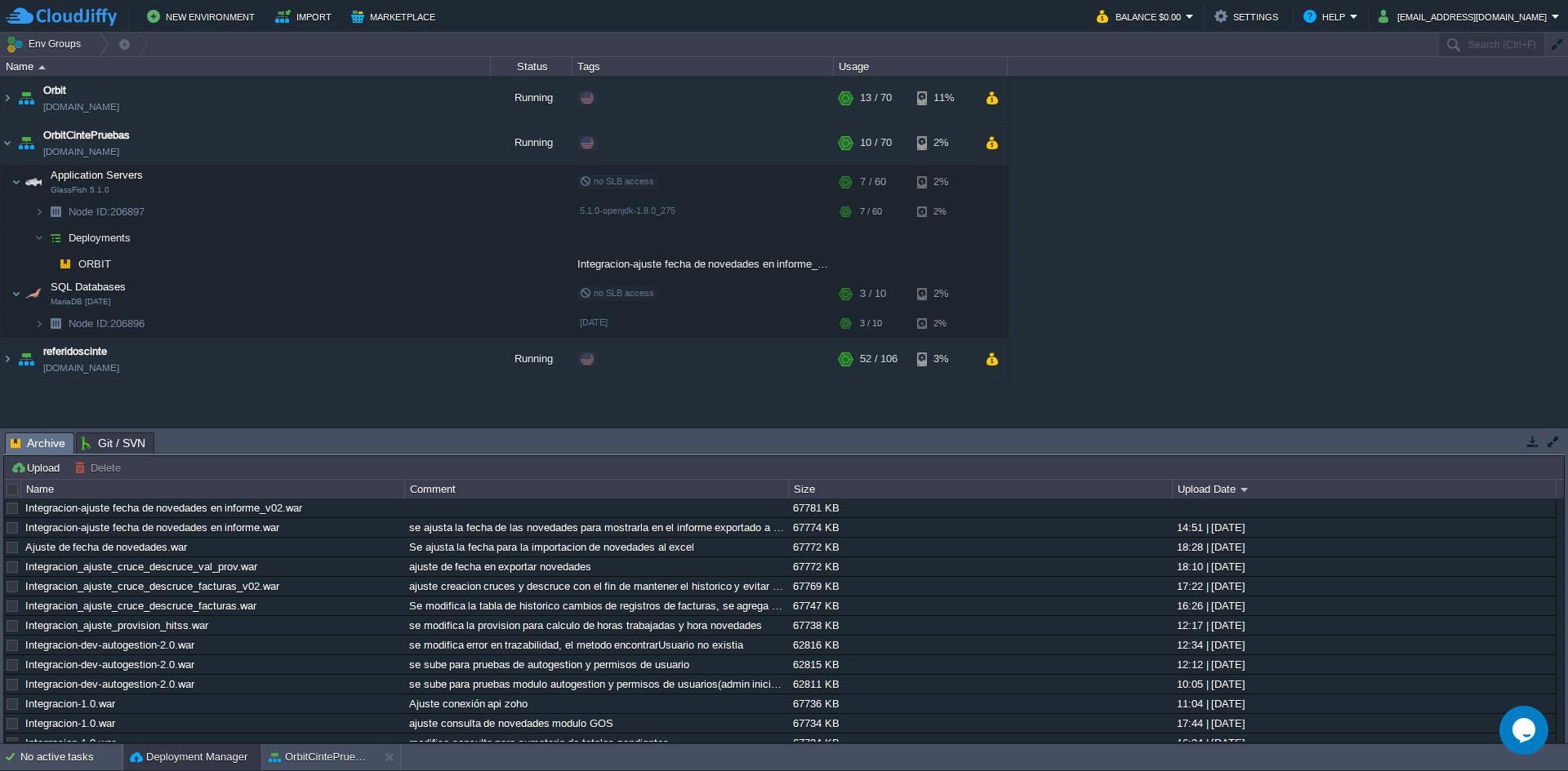
scroll to position [0, 0]
click at [368, 513] on button "button" at bounding box center [365, 509] width 15 height 15
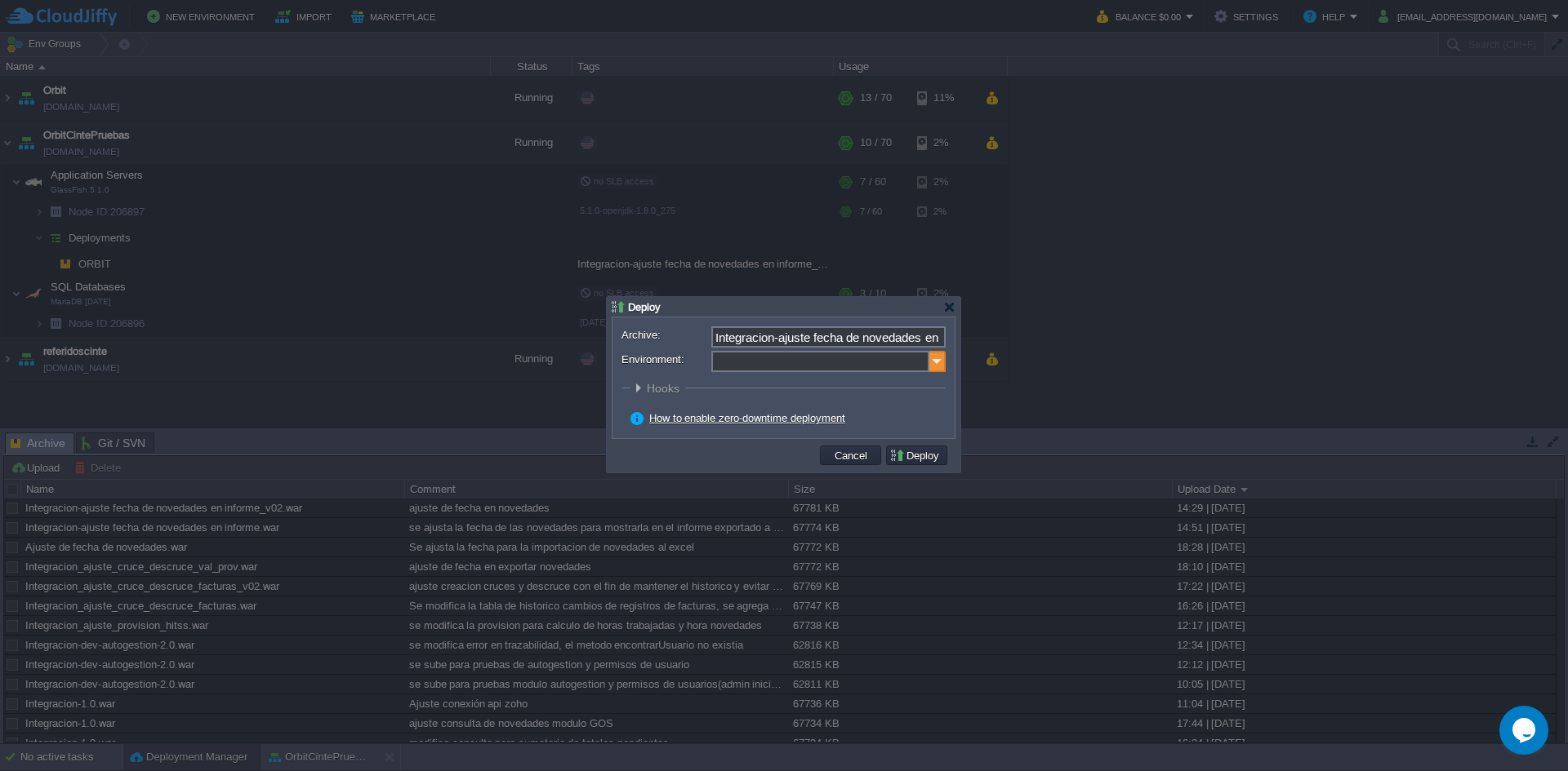
click at [939, 359] on img at bounding box center [937, 361] width 17 height 21
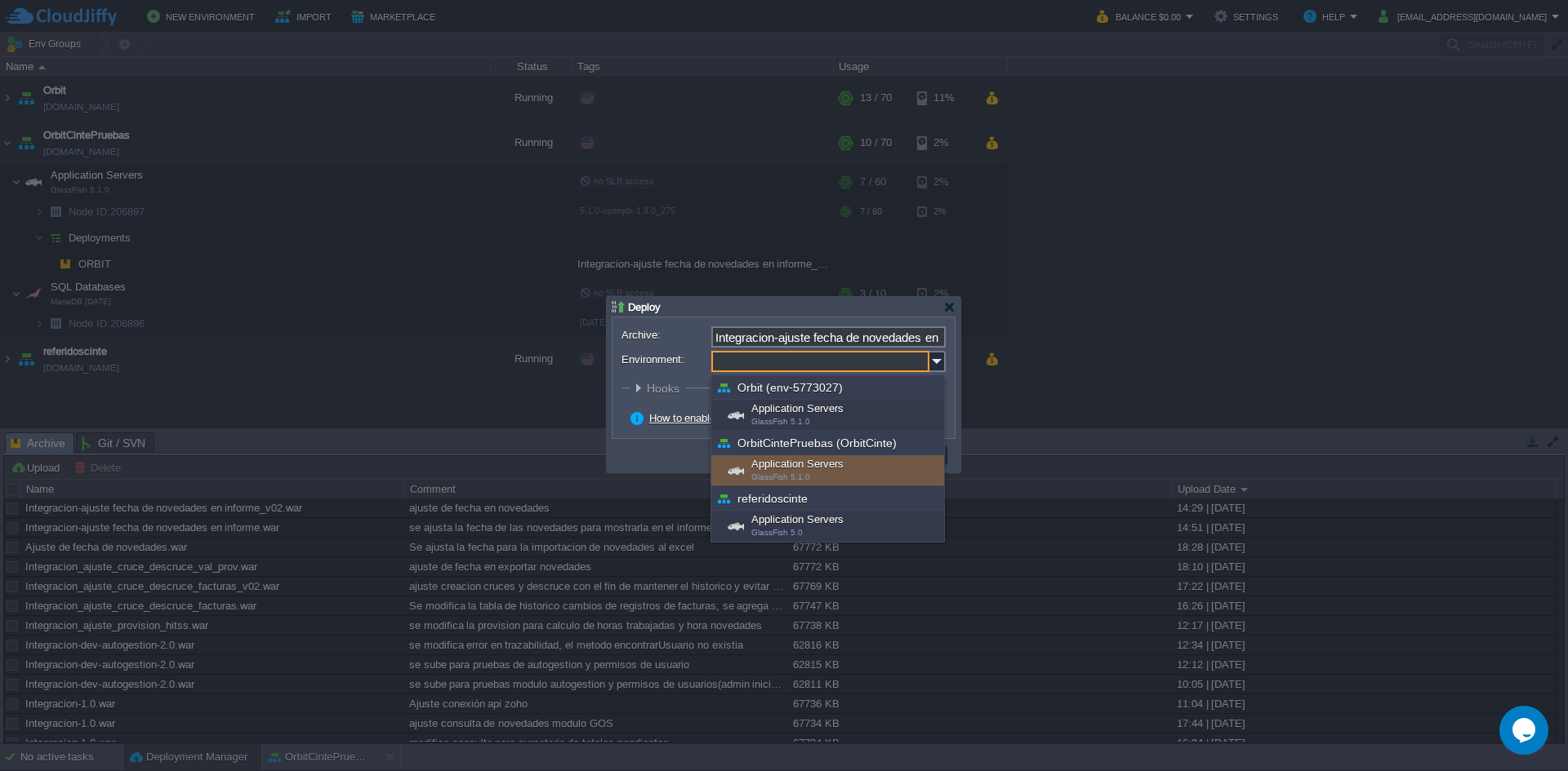
click at [797, 475] on span "GlassFish 5.1.0" at bounding box center [781, 477] width 59 height 9
type input "Application Servers (OrbitCintePruebas (OrbitCinte))"
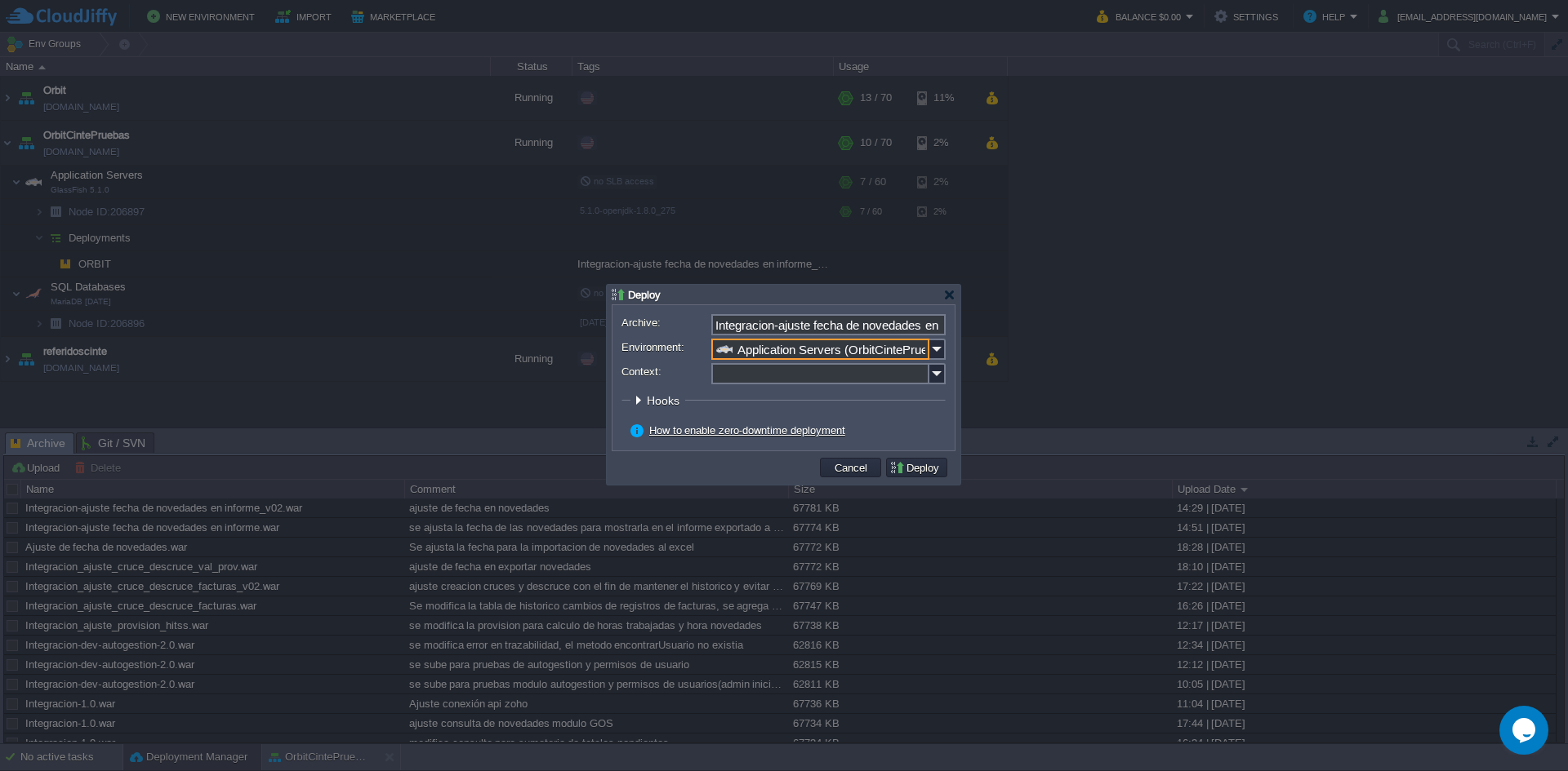
click at [799, 380] on input "Context:" at bounding box center [820, 373] width 218 height 21
click at [937, 375] on img at bounding box center [937, 373] width 17 height 21
click at [778, 393] on div "ORBIT" at bounding box center [828, 398] width 231 height 22
type input "ORBIT"
click at [919, 469] on button "Deploy" at bounding box center [916, 467] width 54 height 15
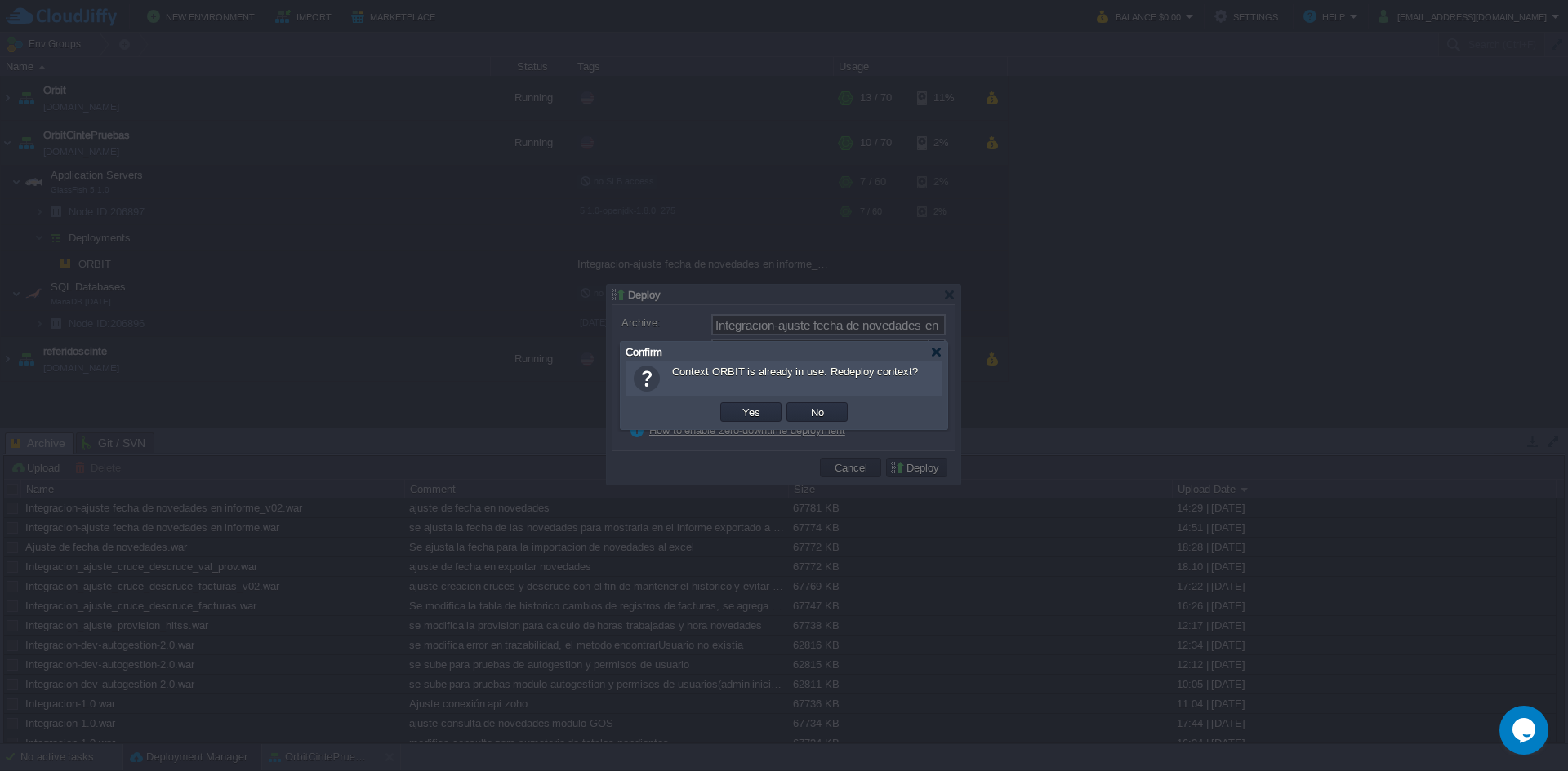
click at [761, 404] on td "Yes" at bounding box center [751, 411] width 61 height 19
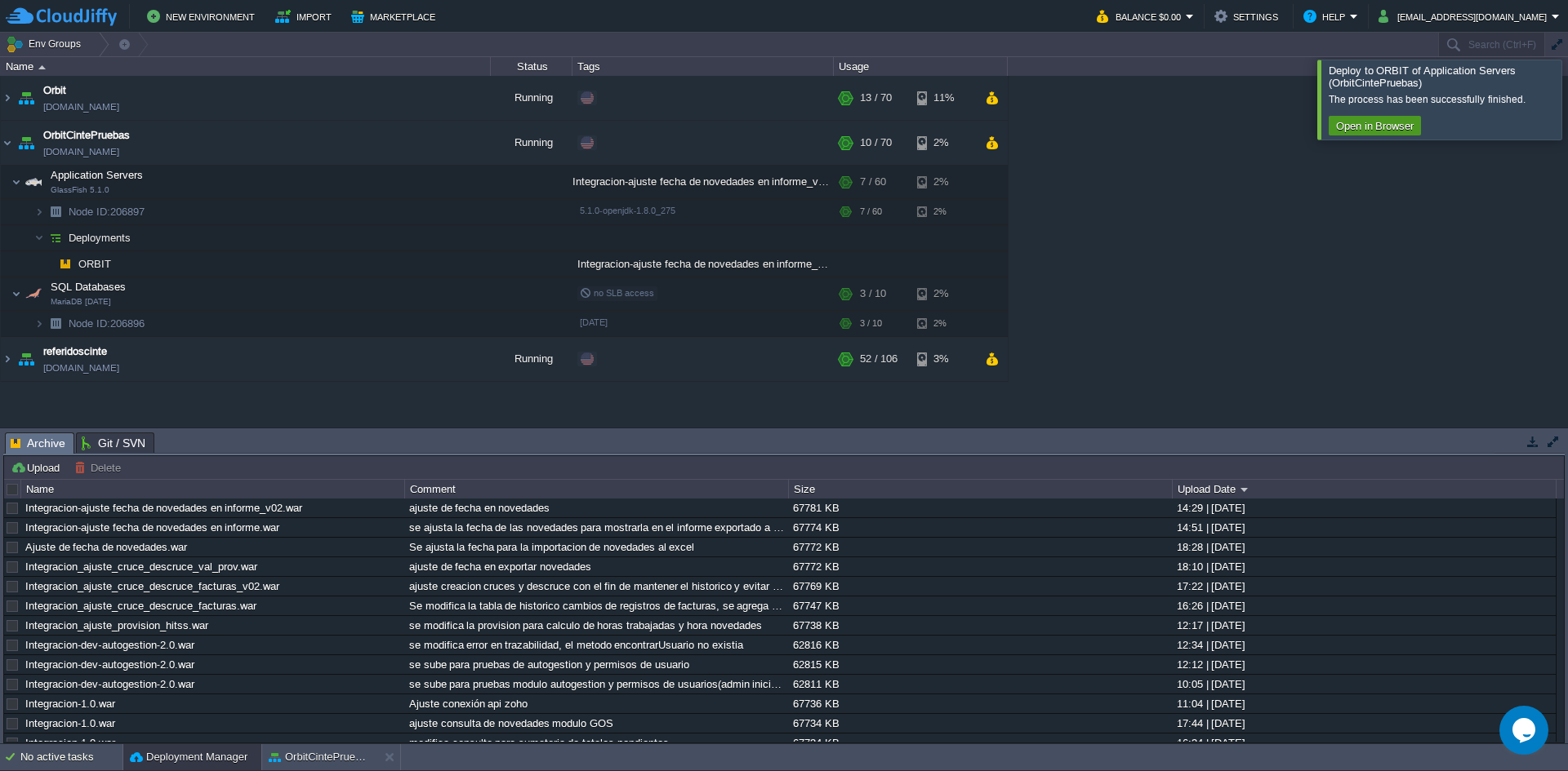
click at [1377, 130] on button "Open in Browser" at bounding box center [1375, 125] width 87 height 15
